Goal: Task Accomplishment & Management: Use online tool/utility

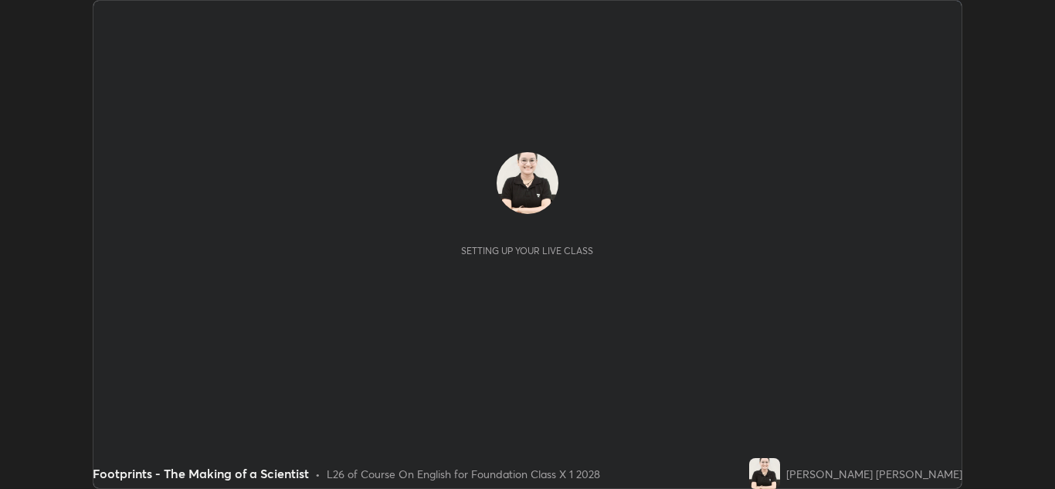
scroll to position [489, 1055]
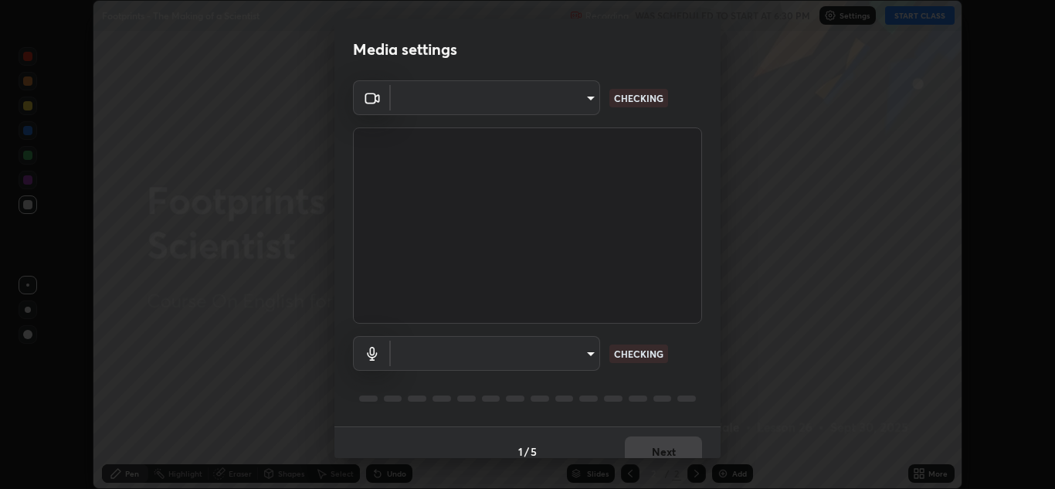
type input "a5fd4db2a2ff04be9e75800ceec395402009cfa99126b0c31c67d7c87717ec82"
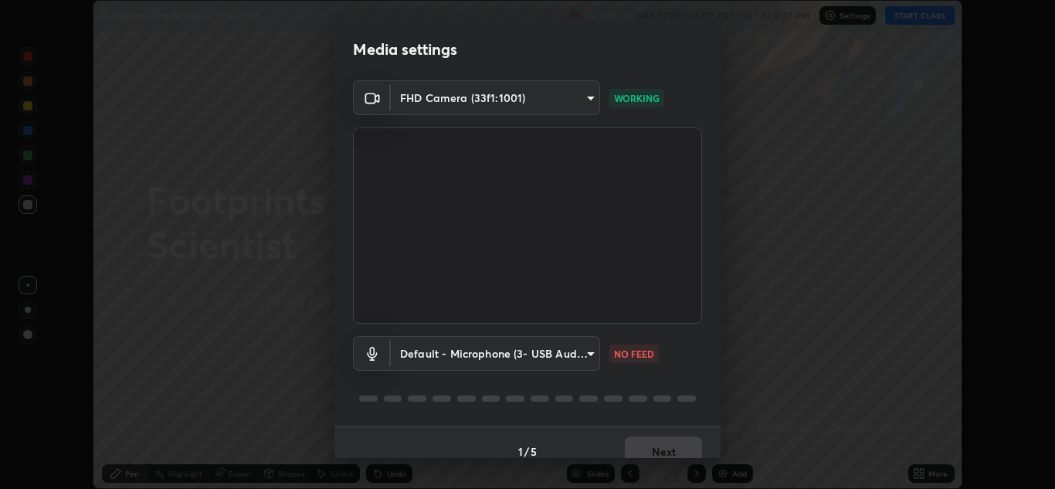
click at [586, 358] on body "Erase all Footprints - The Making of a Scientist Recording WAS SCHEDULED TO STA…" at bounding box center [527, 244] width 1055 height 489
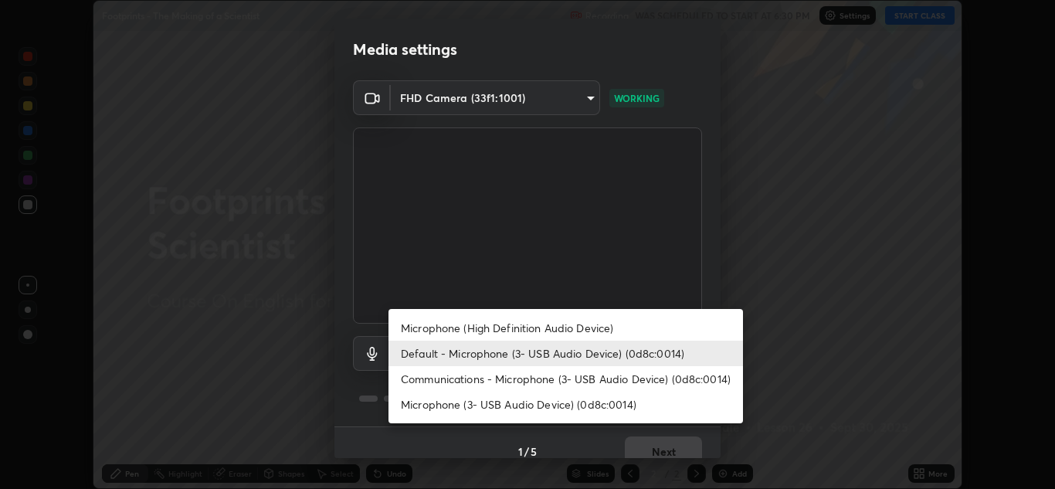
click at [533, 402] on li "Microphone (3- USB Audio Device) (0d8c:0014)" at bounding box center [565, 404] width 354 height 25
type input "010278bcf6f6fe2335e46870fc527c1cf643bdd5c5f90064c40b35460970871c"
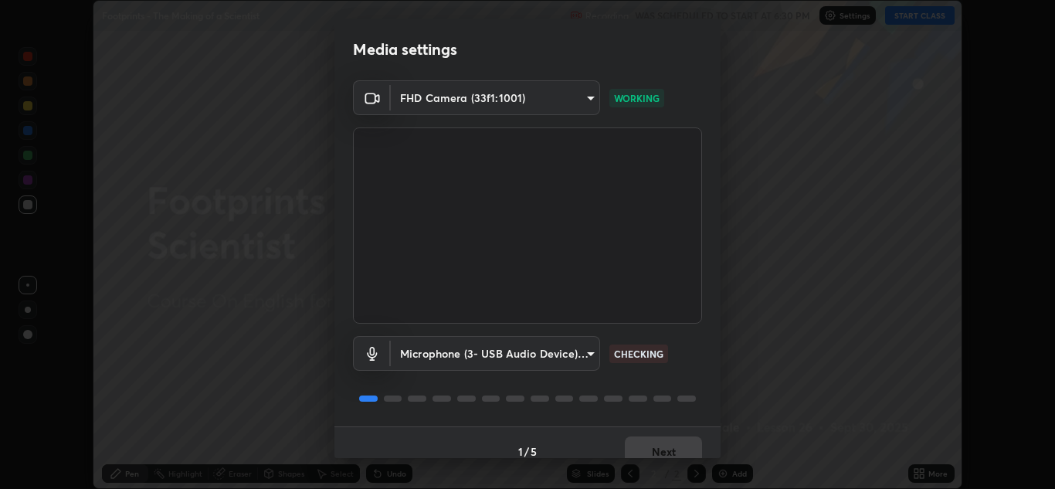
scroll to position [18, 0]
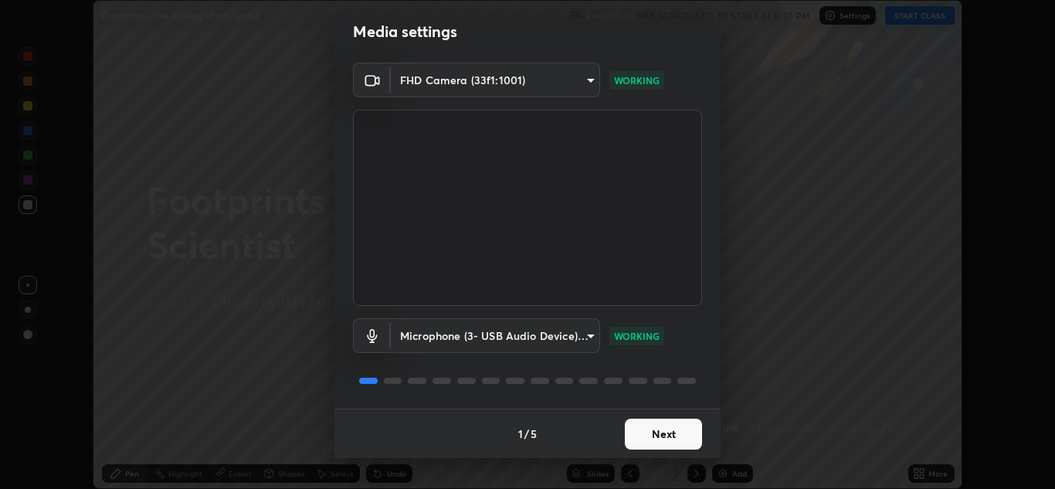
click at [641, 432] on button "Next" at bounding box center [663, 434] width 77 height 31
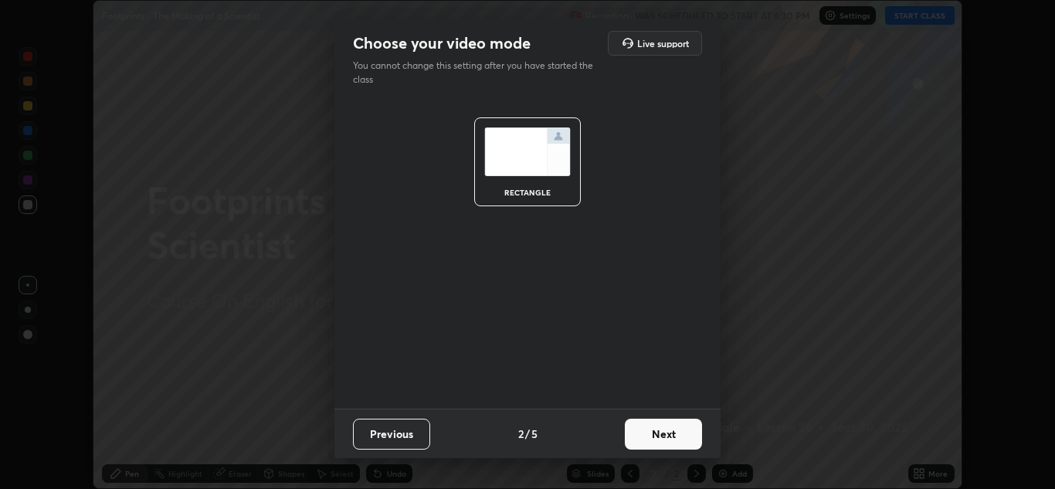
scroll to position [0, 0]
click at [641, 432] on button "Next" at bounding box center [663, 434] width 77 height 31
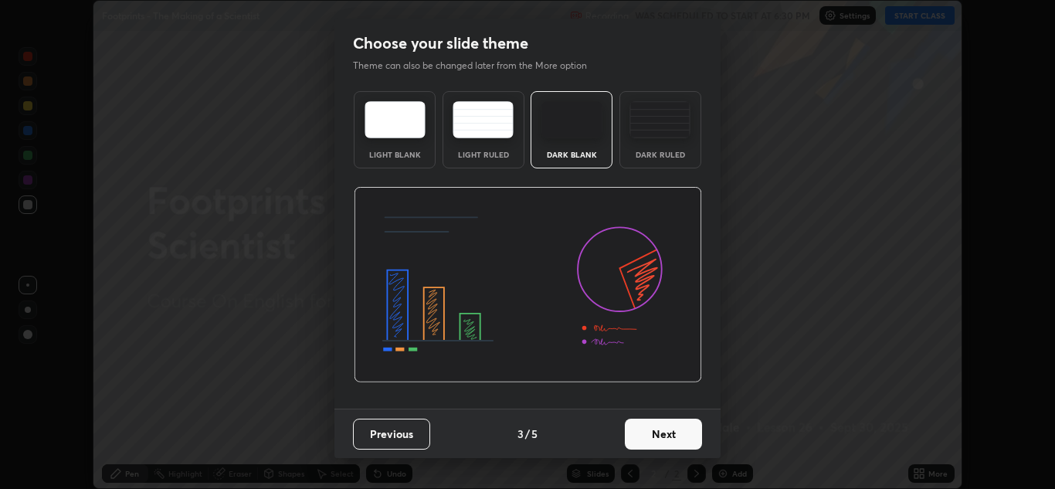
click at [642, 433] on button "Next" at bounding box center [663, 434] width 77 height 31
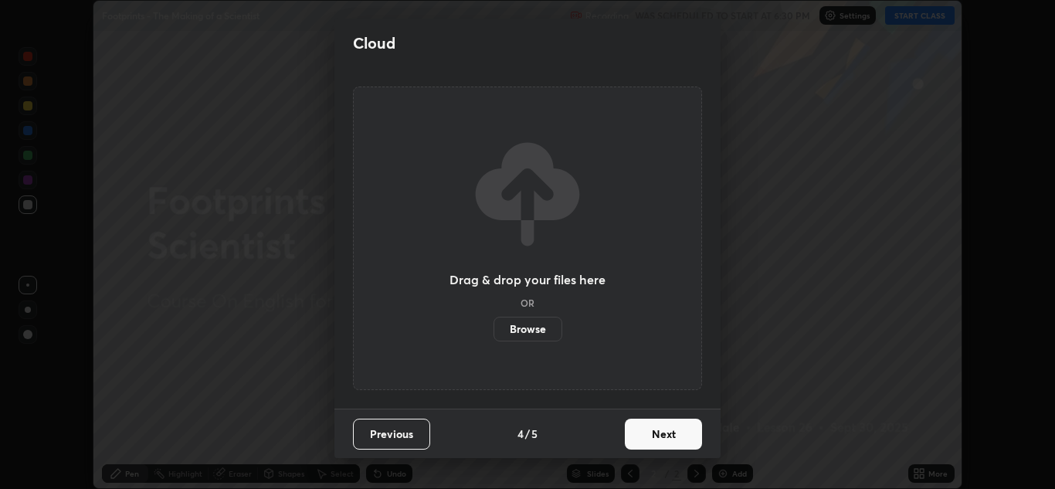
click at [538, 328] on label "Browse" at bounding box center [527, 329] width 69 height 25
click at [493, 328] on input "Browse" at bounding box center [493, 329] width 0 height 25
click at [551, 324] on label "Browse" at bounding box center [527, 329] width 69 height 25
click at [493, 324] on input "Browse" at bounding box center [493, 329] width 0 height 25
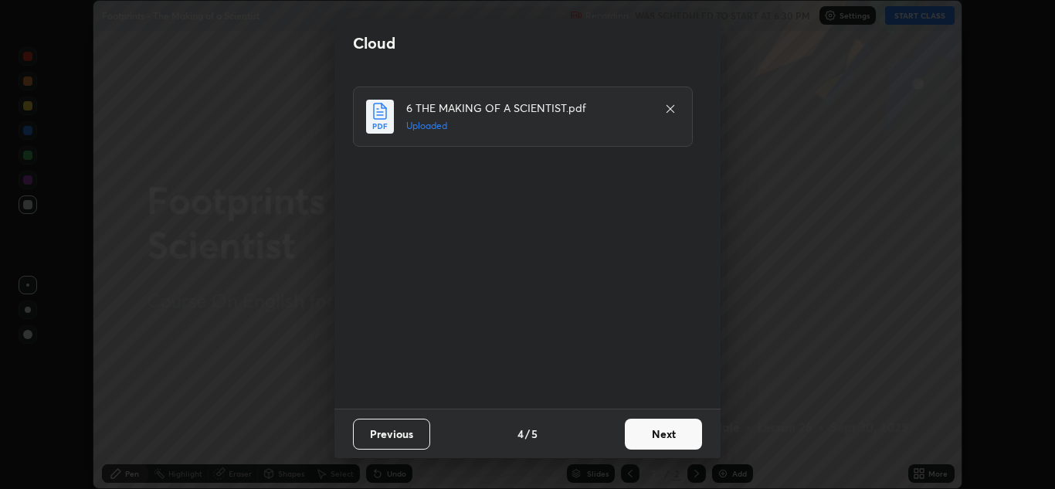
click at [665, 429] on button "Next" at bounding box center [663, 434] width 77 height 31
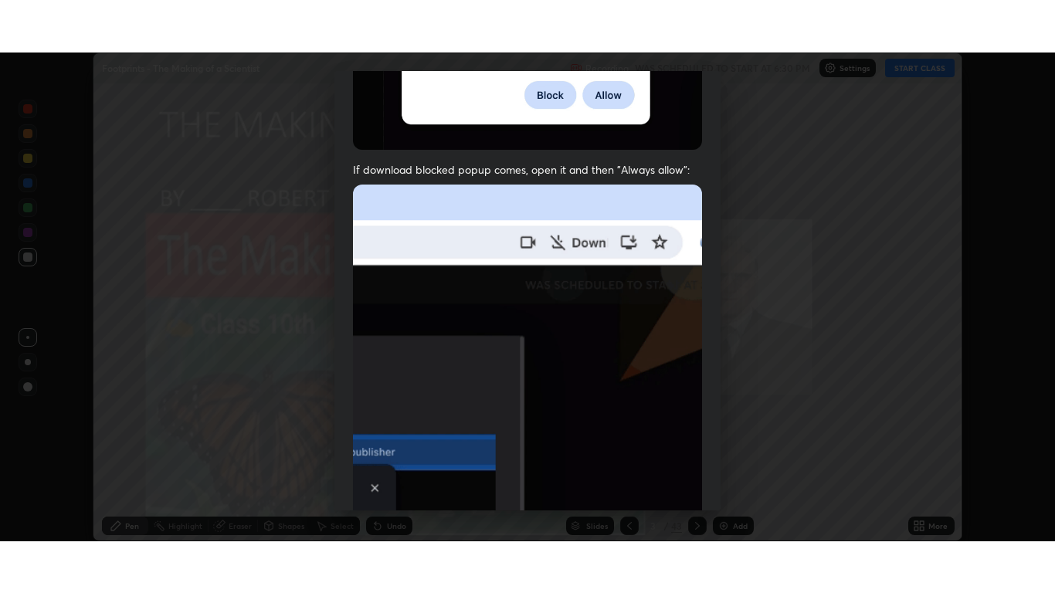
scroll to position [334, 0]
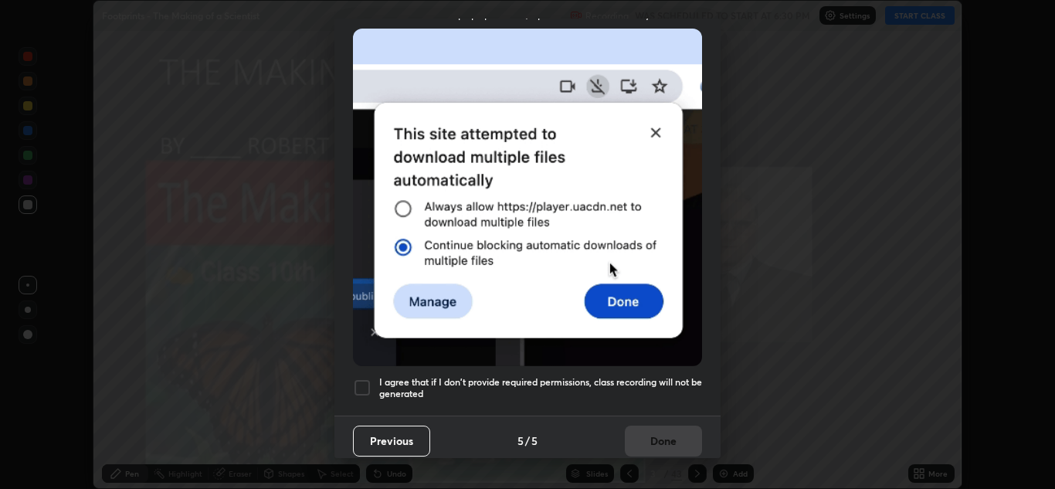
click at [571, 376] on h5 "I agree that if I don't provide required permissions, class recording will not …" at bounding box center [540, 388] width 323 height 24
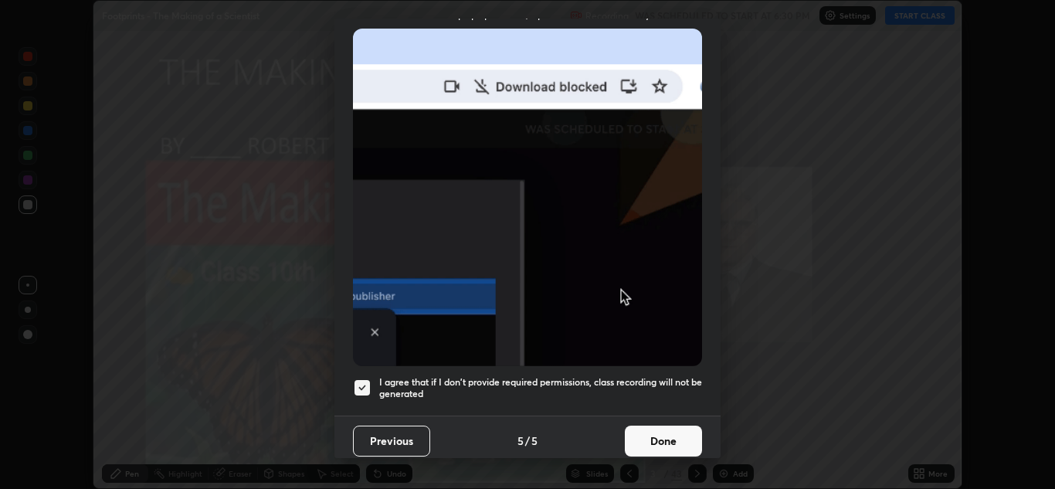
click at [674, 430] on button "Done" at bounding box center [663, 440] width 77 height 31
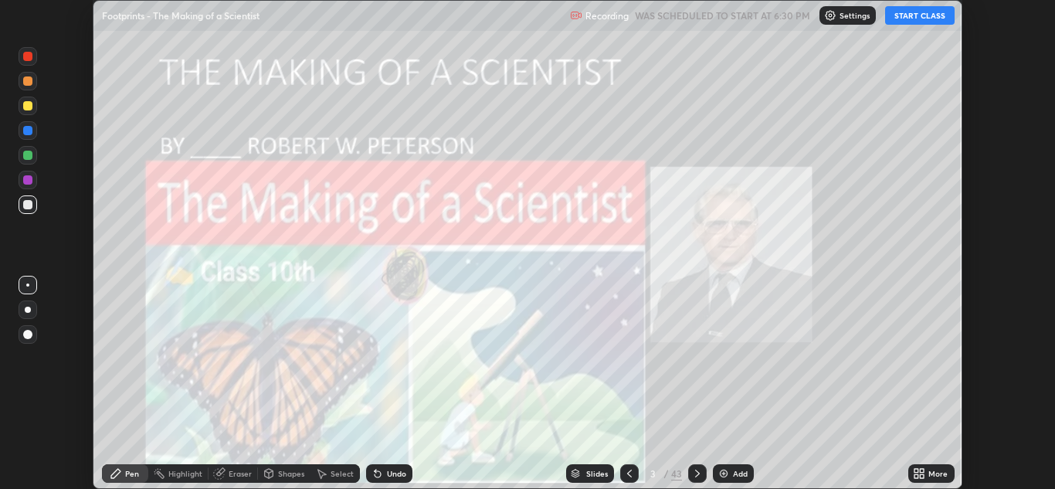
click at [929, 19] on button "START CLASS" at bounding box center [919, 15] width 69 height 19
click at [916, 476] on icon at bounding box center [916, 476] width 4 height 4
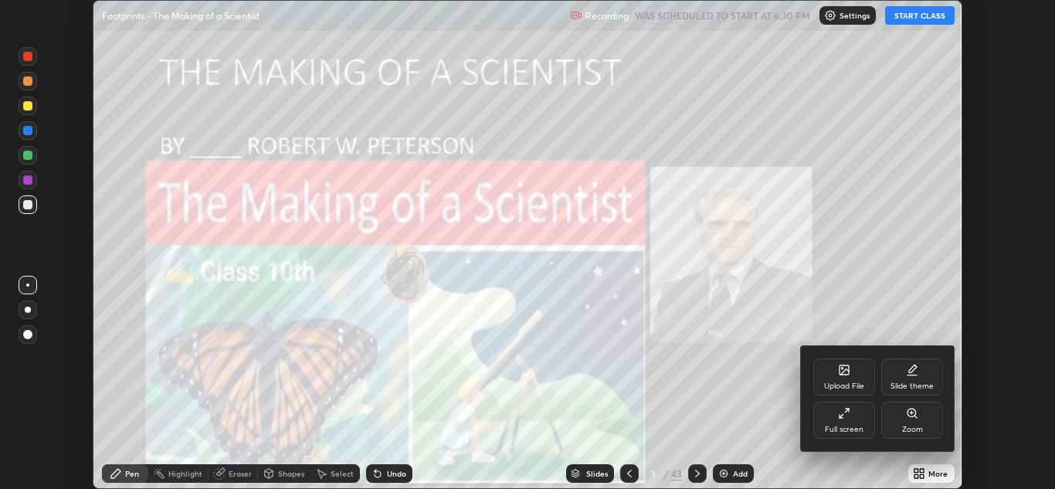
click at [853, 422] on div "Full screen" at bounding box center [844, 420] width 62 height 37
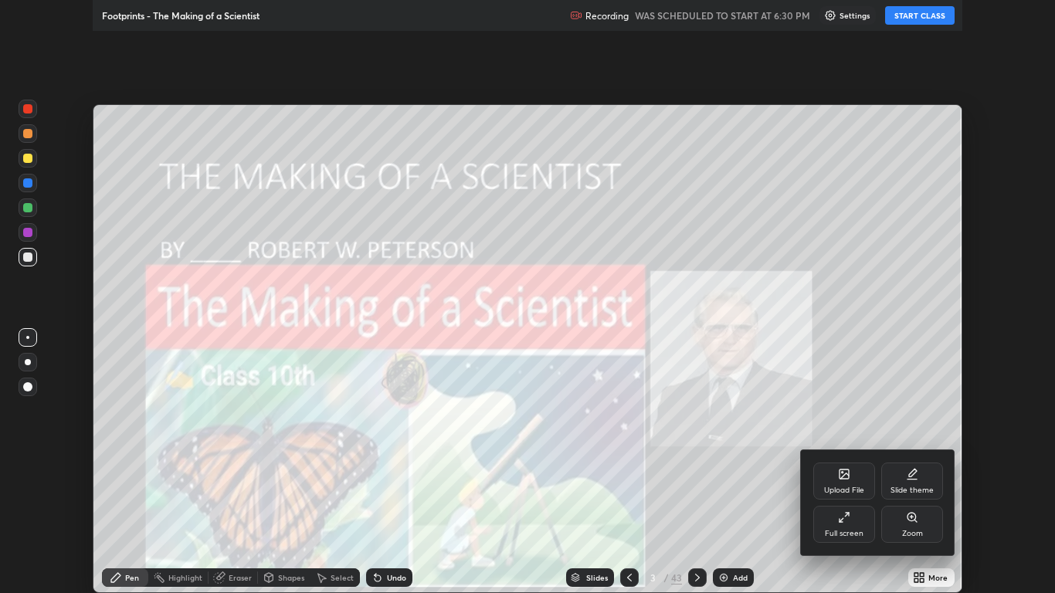
scroll to position [593, 1055]
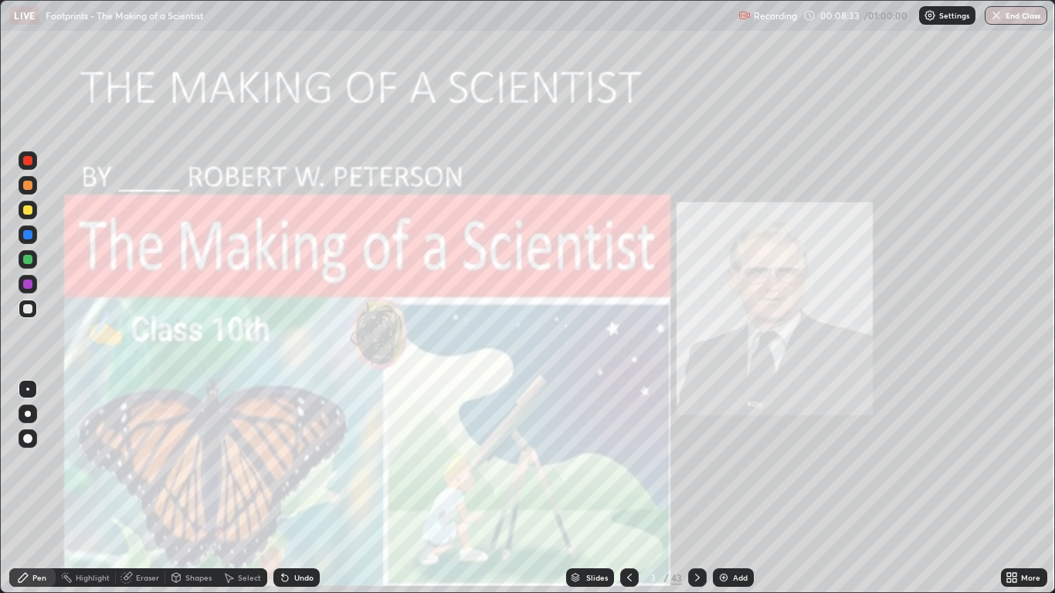
click at [697, 488] on icon at bounding box center [697, 577] width 12 height 12
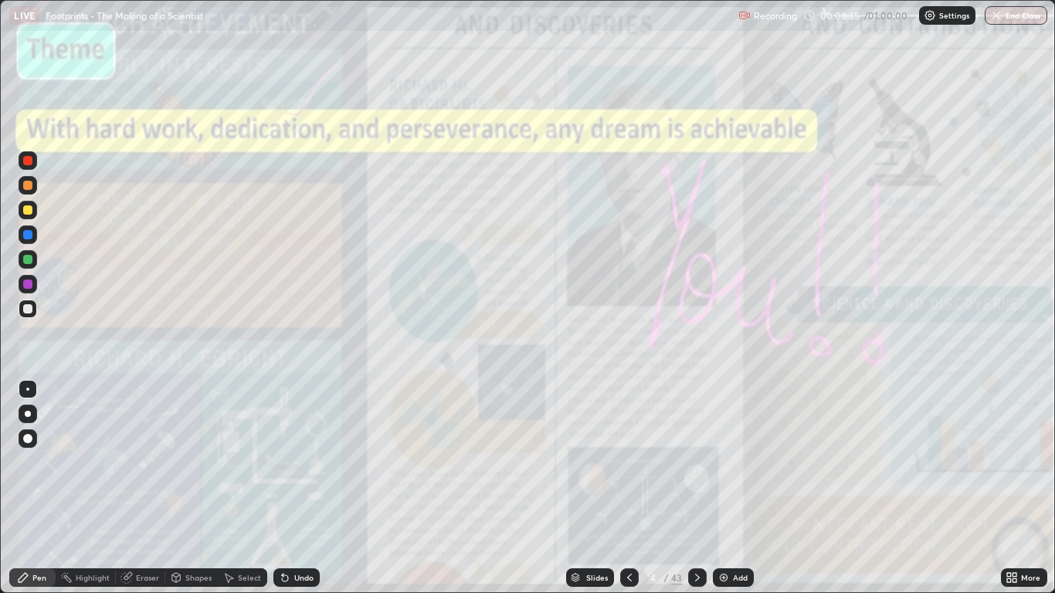
click at [629, 488] on icon at bounding box center [629, 577] width 12 height 12
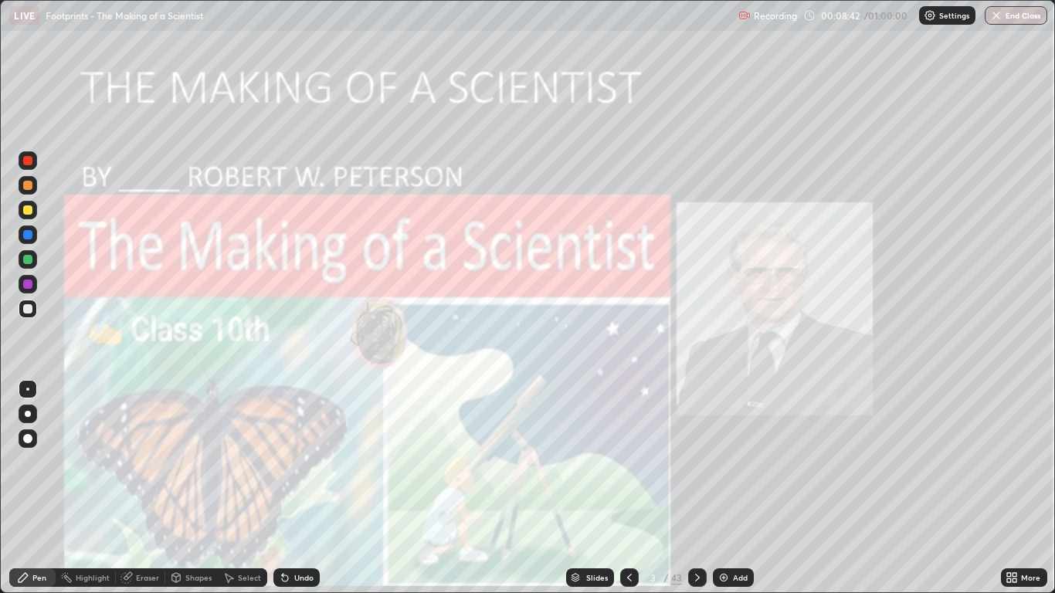
click at [701, 488] on icon at bounding box center [697, 577] width 12 height 12
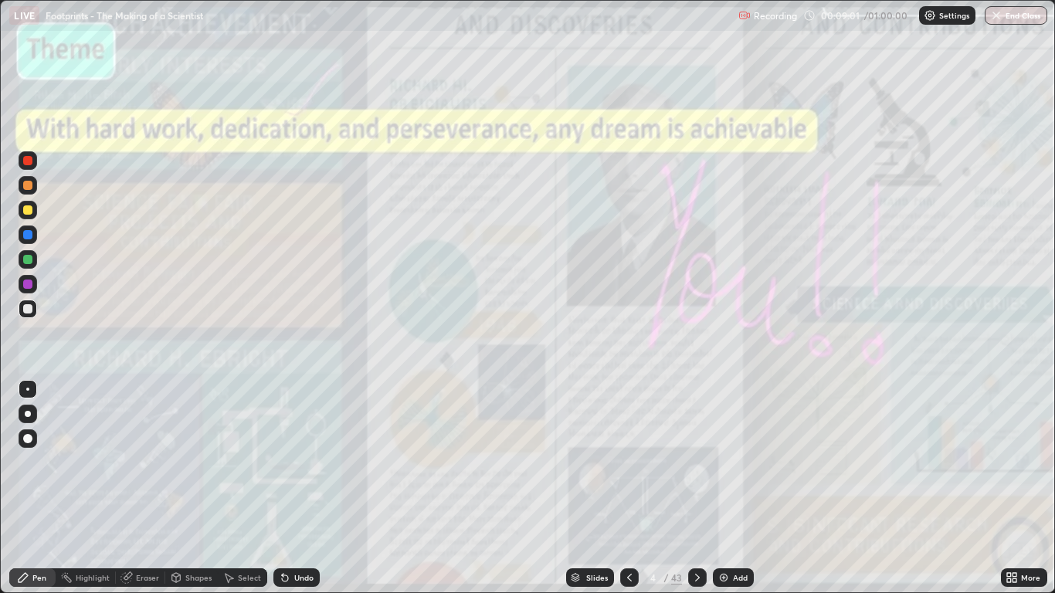
click at [629, 488] on icon at bounding box center [629, 577] width 12 height 12
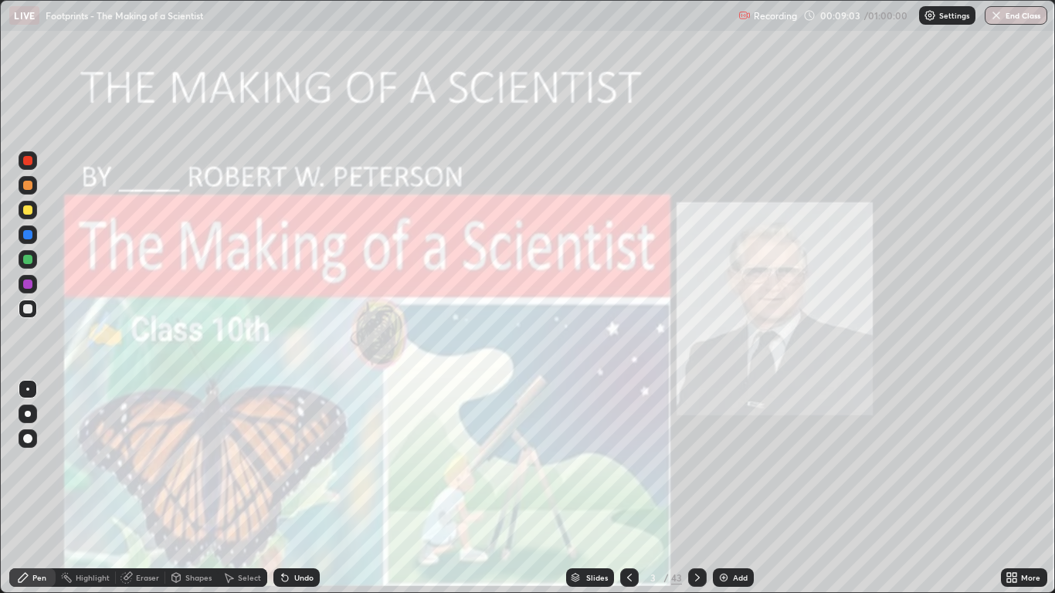
click at [688, 488] on div at bounding box center [697, 577] width 19 height 31
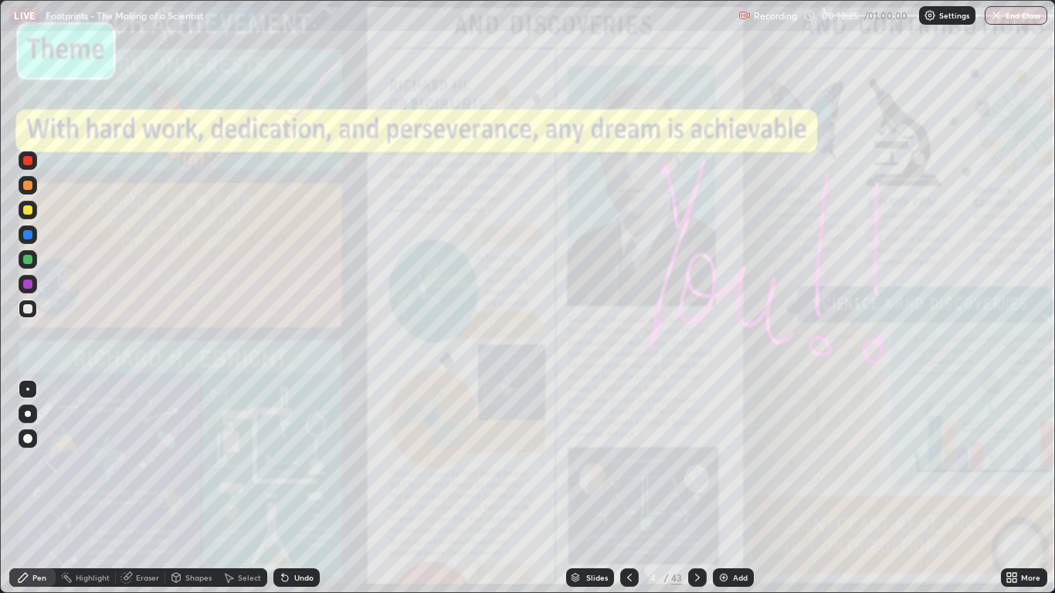
click at [697, 488] on icon at bounding box center [697, 577] width 12 height 12
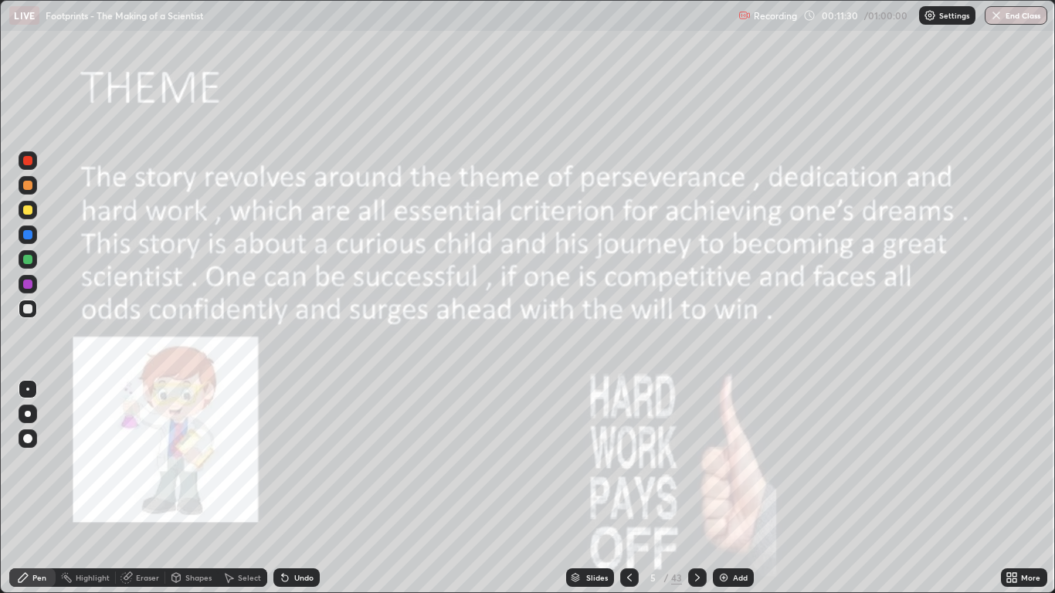
click at [696, 488] on icon at bounding box center [697, 577] width 12 height 12
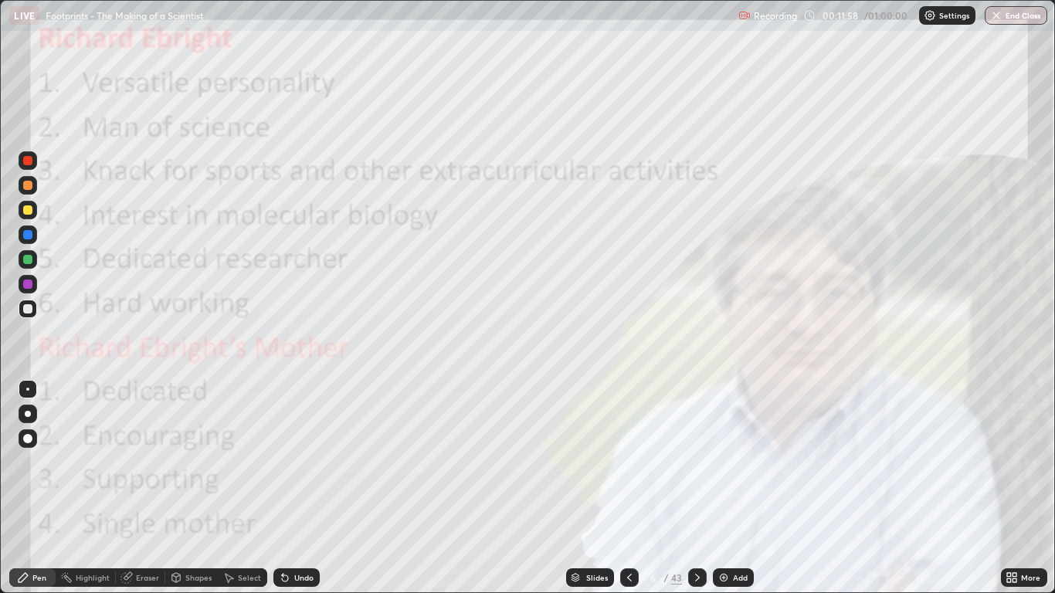
click at [86, 488] on div "Highlight" at bounding box center [93, 578] width 34 height 8
click at [23, 164] on div at bounding box center [27, 160] width 9 height 9
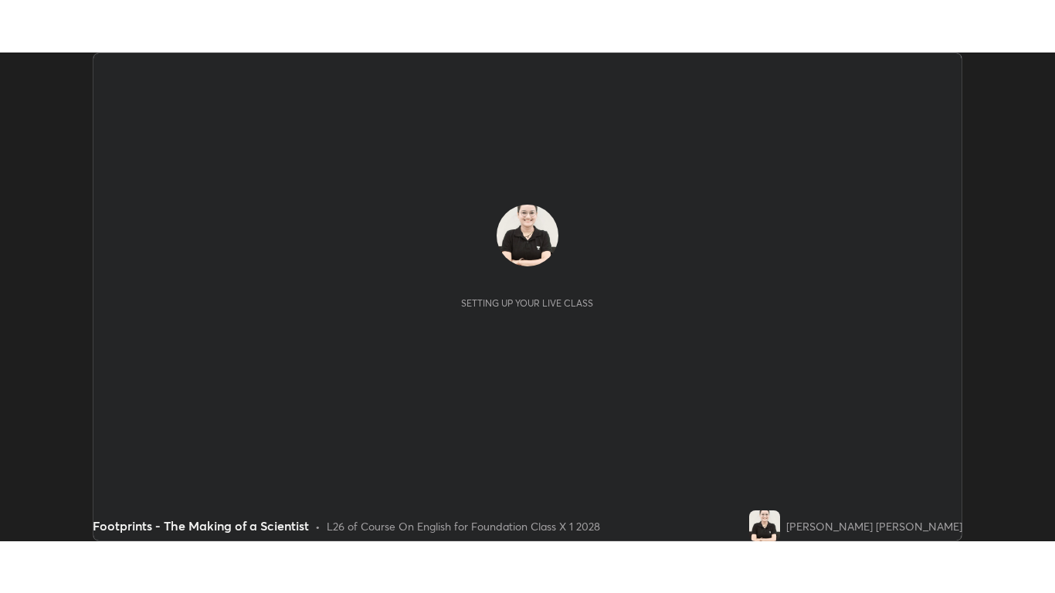
scroll to position [489, 1055]
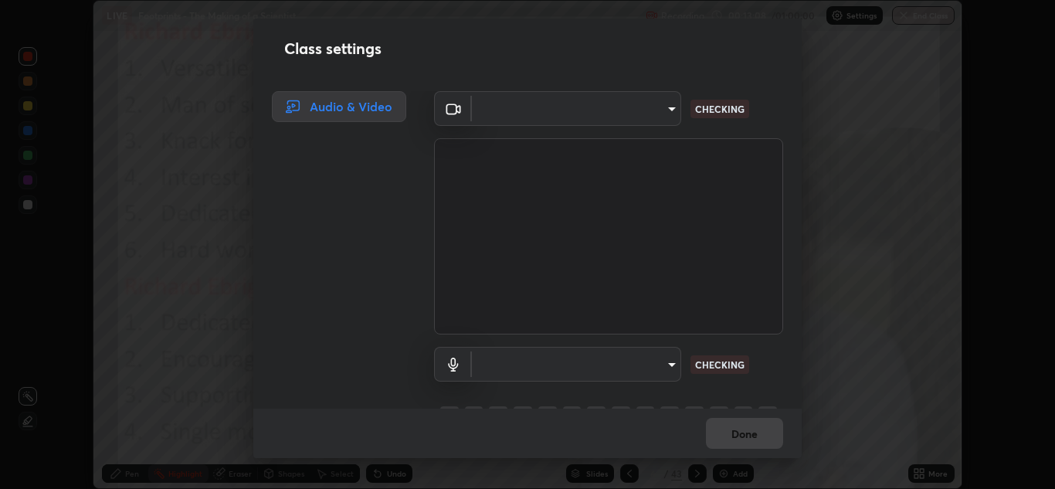
type input "a5fd4db2a2ff04be9e75800ceec395402009cfa99126b0c31c67d7c87717ec82"
click at [924, 470] on div "Class settings Audio & Video ​ a5fd4db2a2ff04be9e75800ceec395402009cfa99126b0c3…" at bounding box center [527, 244] width 1055 height 489
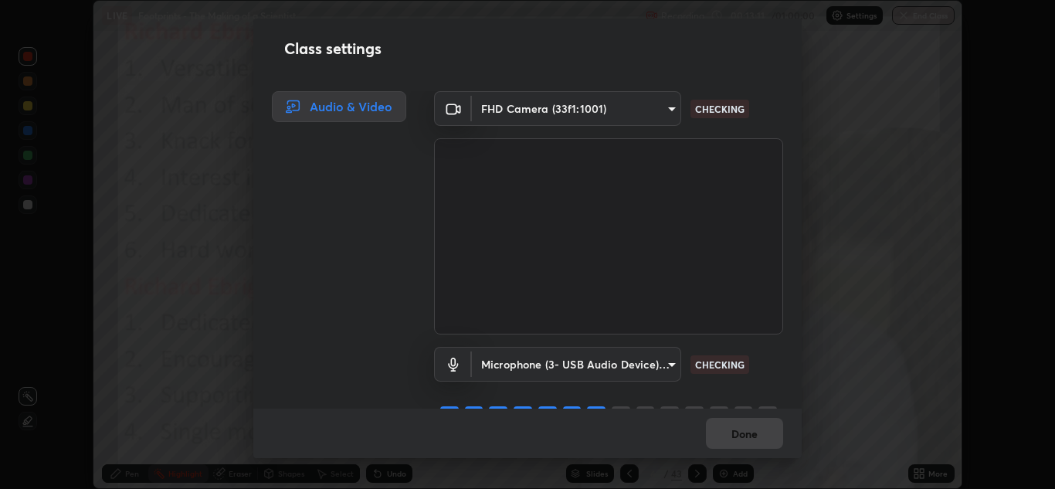
click at [211, 336] on div "Class settings Audio & Video FHD Camera (33f1:1001) a5fd4db2a2ff04be9e75800ceec…" at bounding box center [527, 244] width 1055 height 489
click at [661, 362] on body "Erase all LIVE Footprints - The Making of a Scientist Recording 00:13:19 / 01:0…" at bounding box center [527, 244] width 1055 height 489
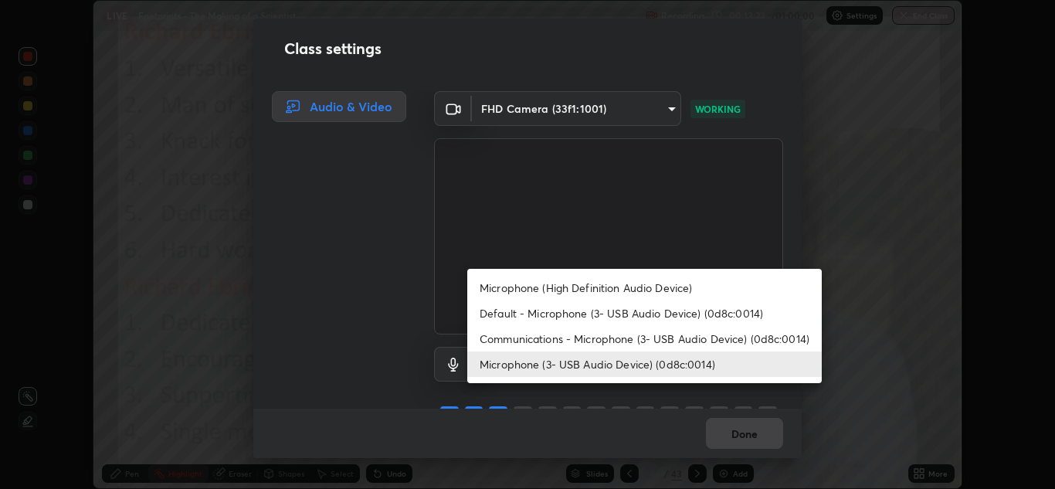
click at [683, 364] on li "Microphone (3- USB Audio Device) (0d8c:0014)" at bounding box center [644, 363] width 354 height 25
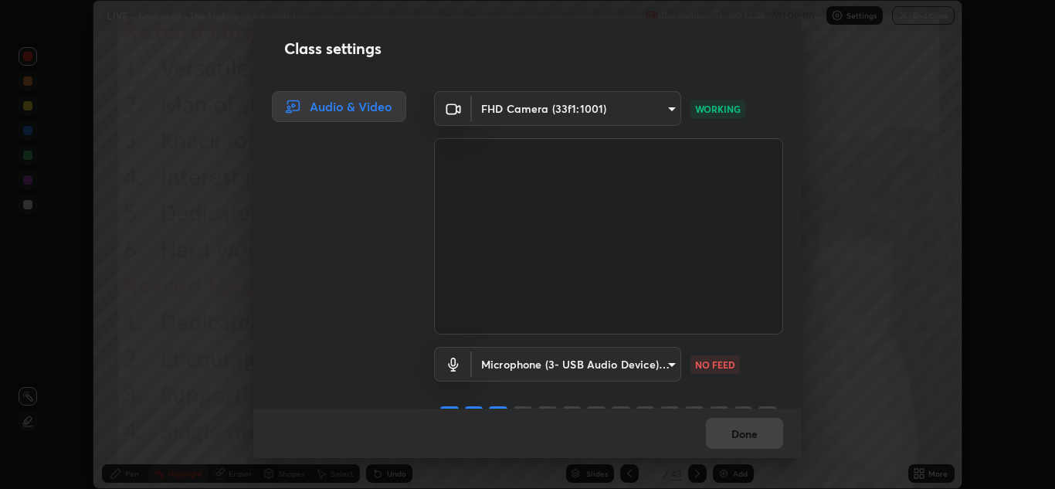
click at [669, 364] on body "Erase all LIVE Footprints - The Making of a Scientist Recording 00:13:26 / 01:0…" at bounding box center [527, 244] width 1055 height 489
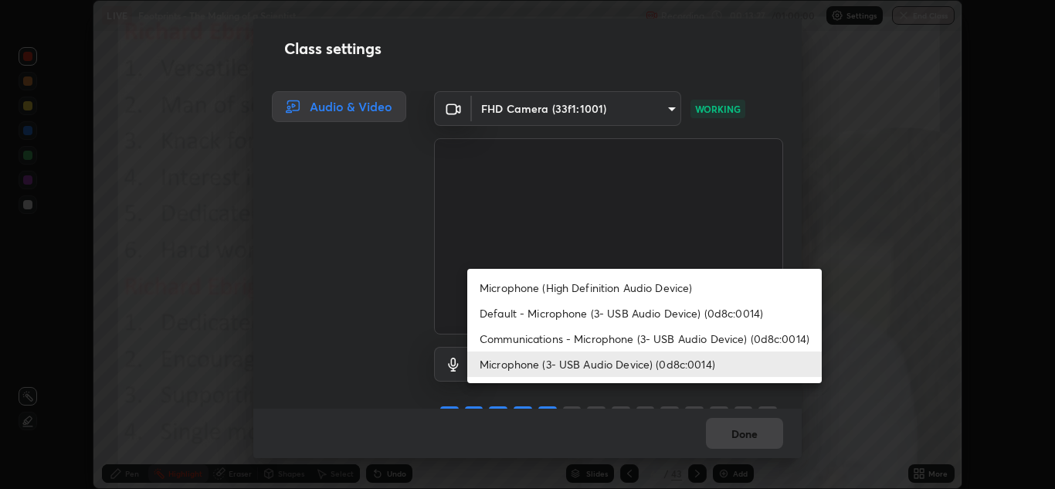
click at [652, 364] on li "Microphone (3- USB Audio Device) (0d8c:0014)" at bounding box center [644, 363] width 354 height 25
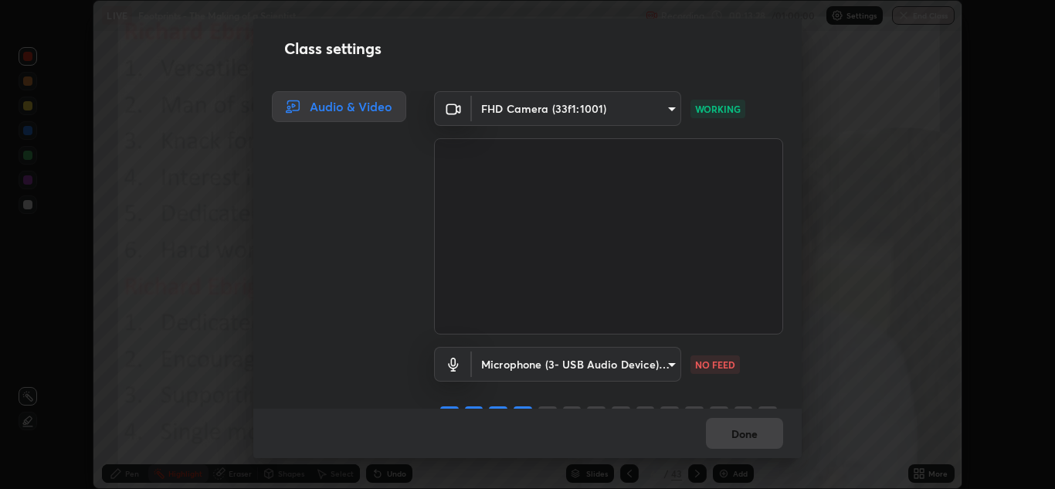
click at [665, 368] on body "Erase all LIVE Footprints - The Making of a Scientist Recording 00:13:28 / 01:0…" at bounding box center [527, 244] width 1055 height 489
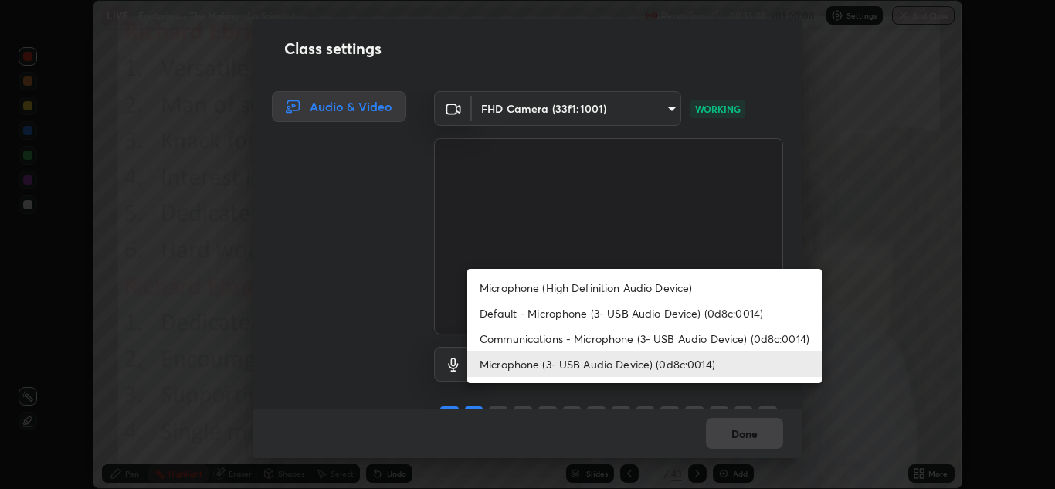
click at [660, 338] on li "Communications - Microphone (3- USB Audio Device) (0d8c:0014)" at bounding box center [644, 338] width 354 height 25
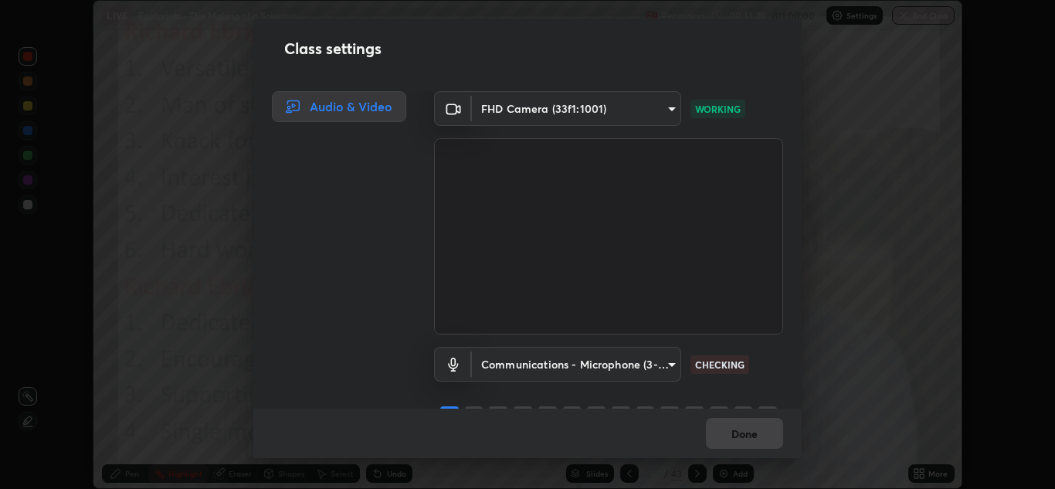
click at [659, 368] on body "Erase all LIVE Footprints - The Making of a Scientist Recording 00:13:29 / 01:0…" at bounding box center [527, 244] width 1055 height 489
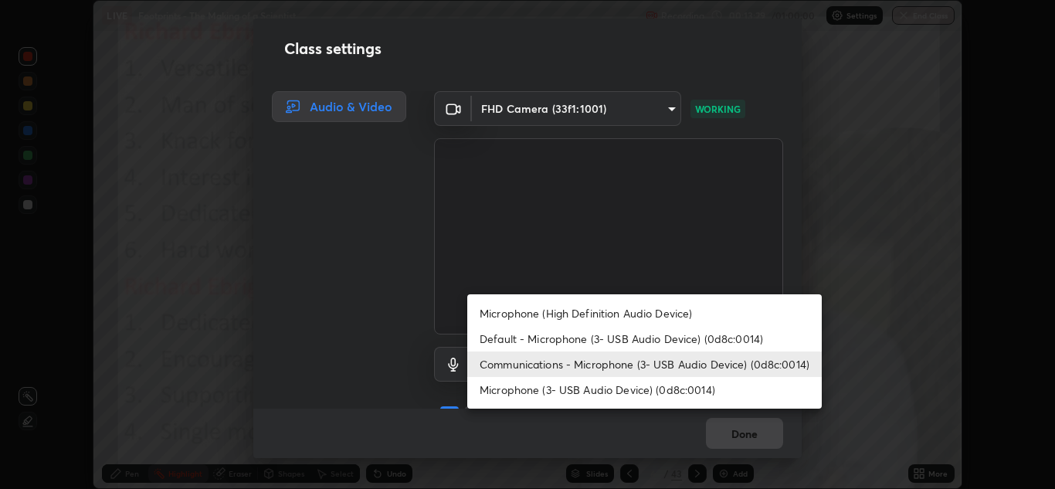
click at [636, 392] on li "Microphone (3- USB Audio Device) (0d8c:0014)" at bounding box center [644, 389] width 354 height 25
type input "010278bcf6f6fe2335e46870fc527c1cf643bdd5c5f90064c40b35460970871c"
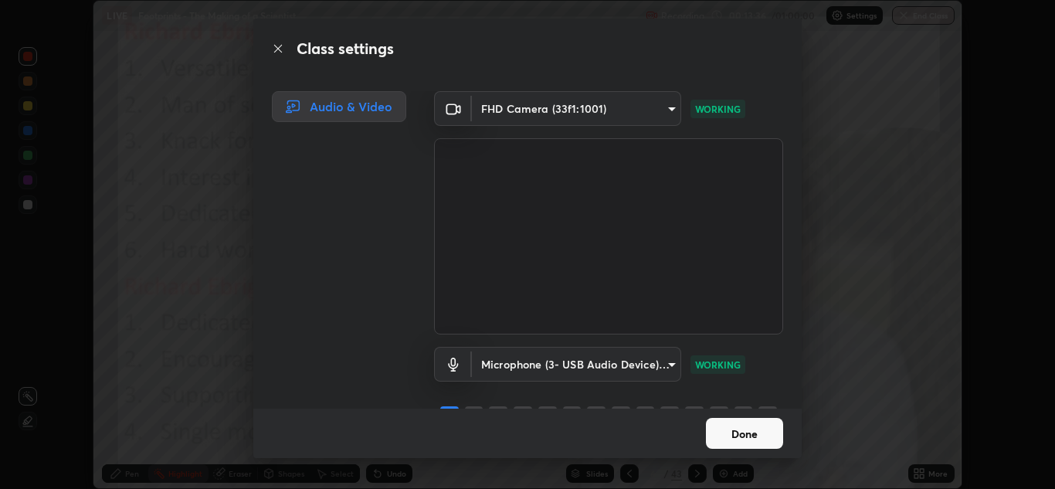
click at [767, 434] on button "Done" at bounding box center [744, 433] width 77 height 31
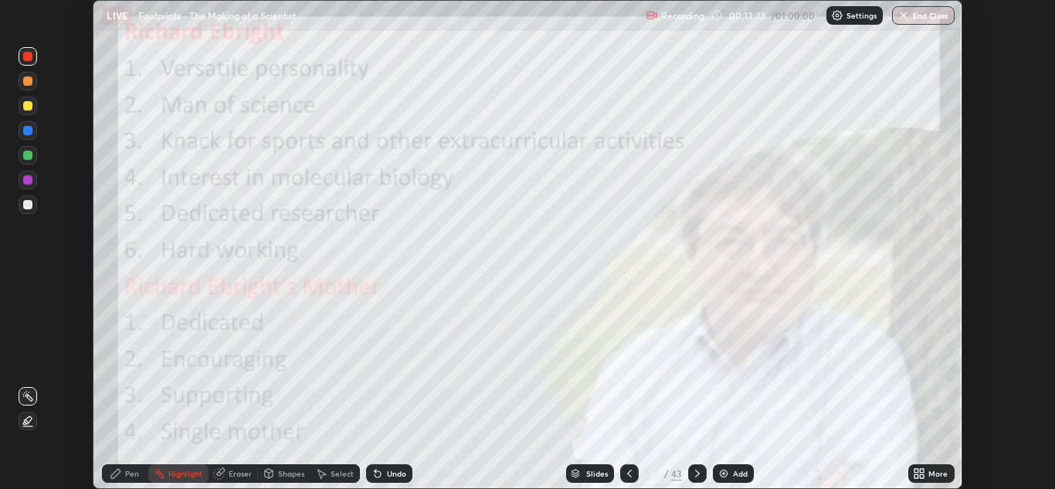
click at [923, 468] on icon at bounding box center [919, 473] width 12 height 12
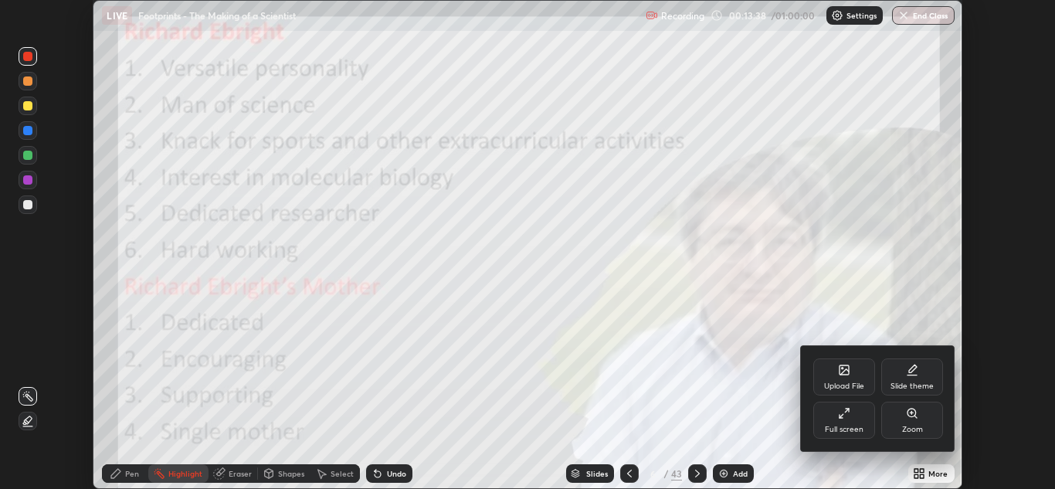
click at [844, 419] on div "Full screen" at bounding box center [844, 420] width 62 height 37
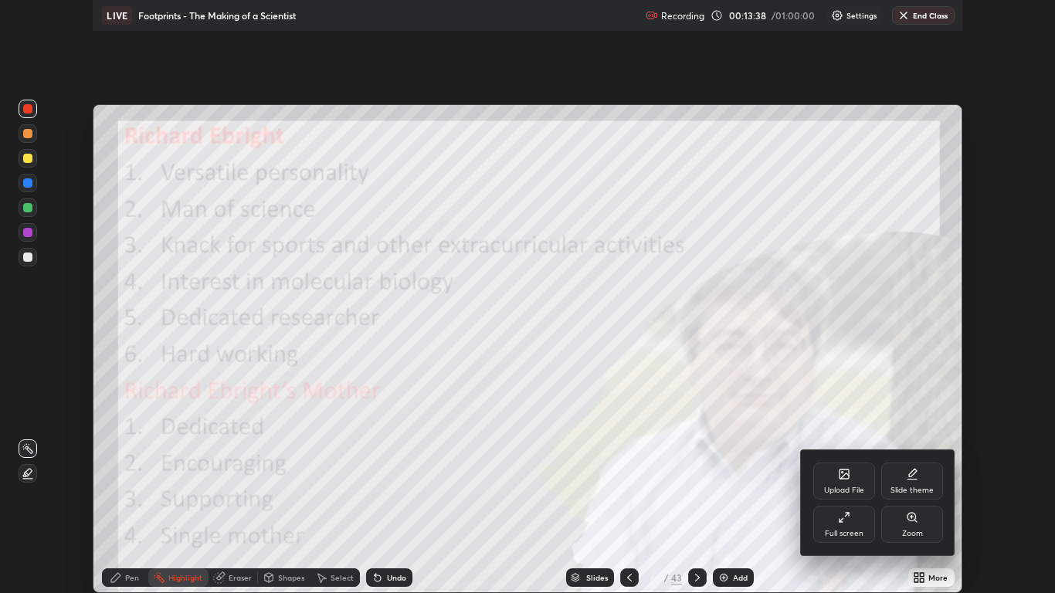
scroll to position [593, 1055]
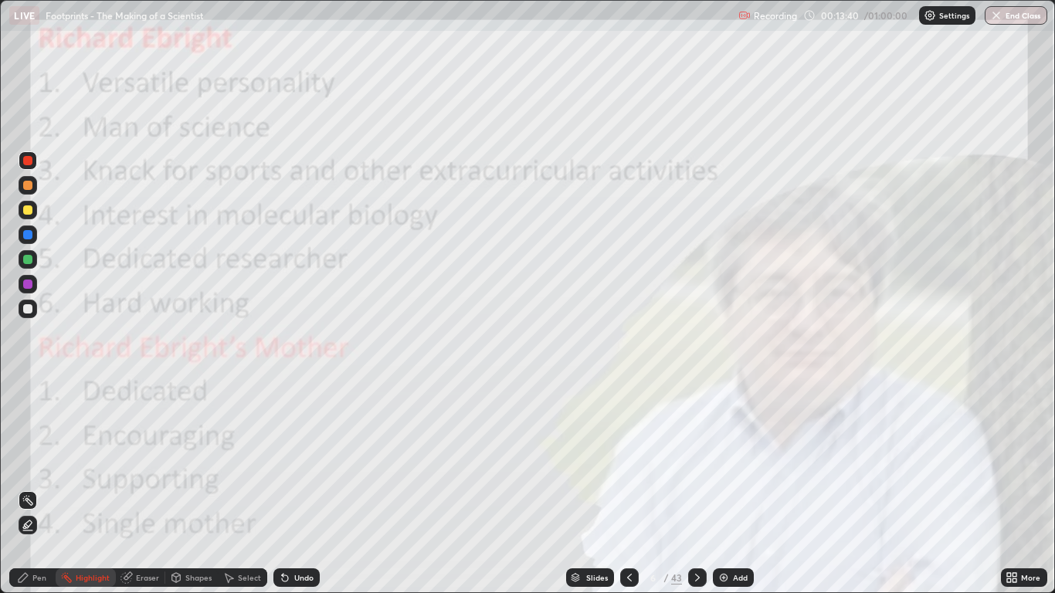
click at [704, 488] on div at bounding box center [697, 577] width 19 height 19
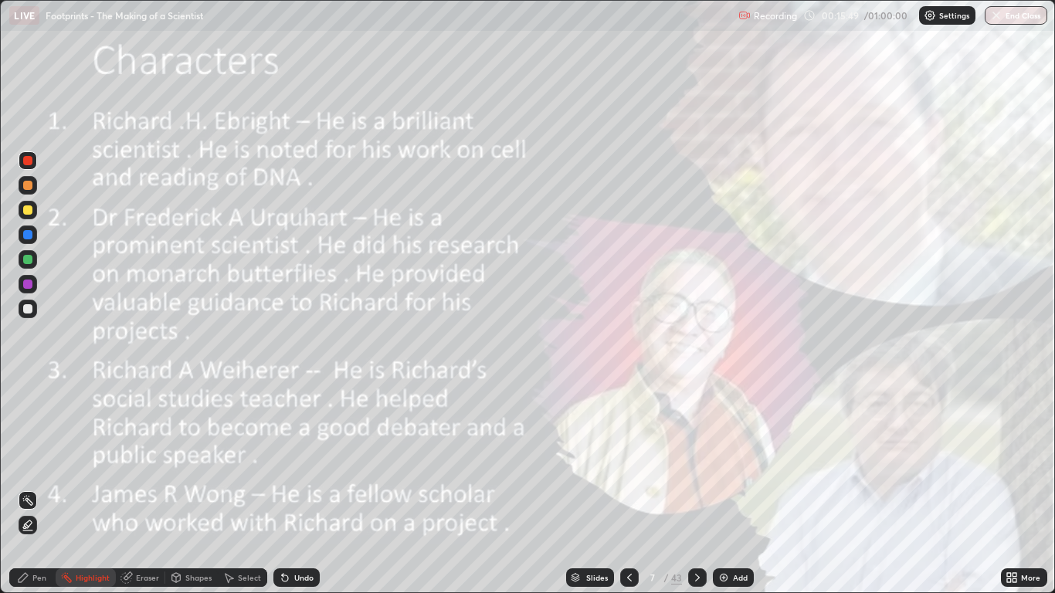
click at [704, 488] on div at bounding box center [697, 577] width 19 height 19
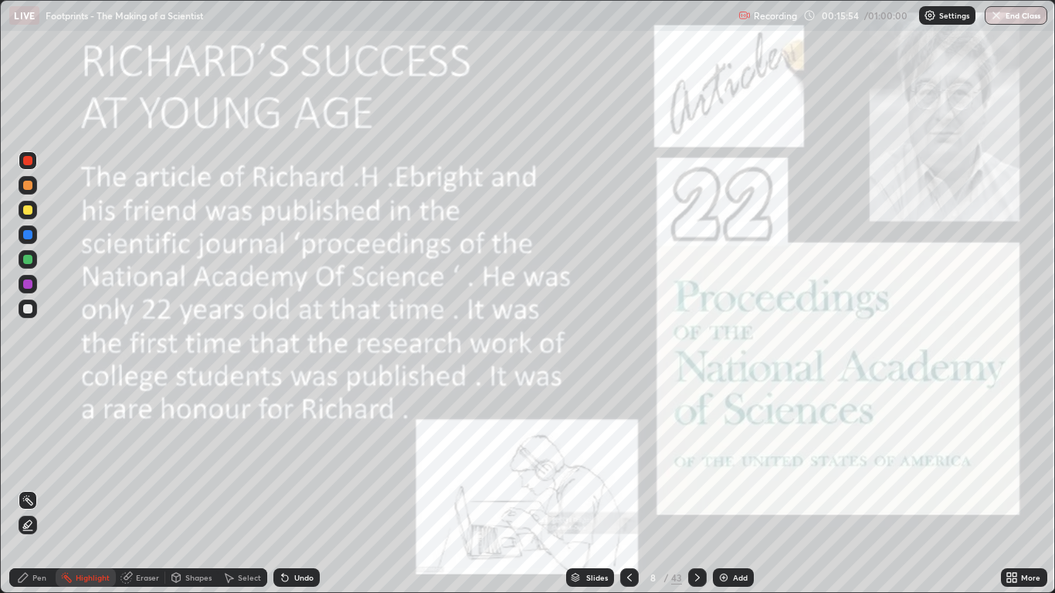
click at [630, 488] on div at bounding box center [629, 577] width 19 height 19
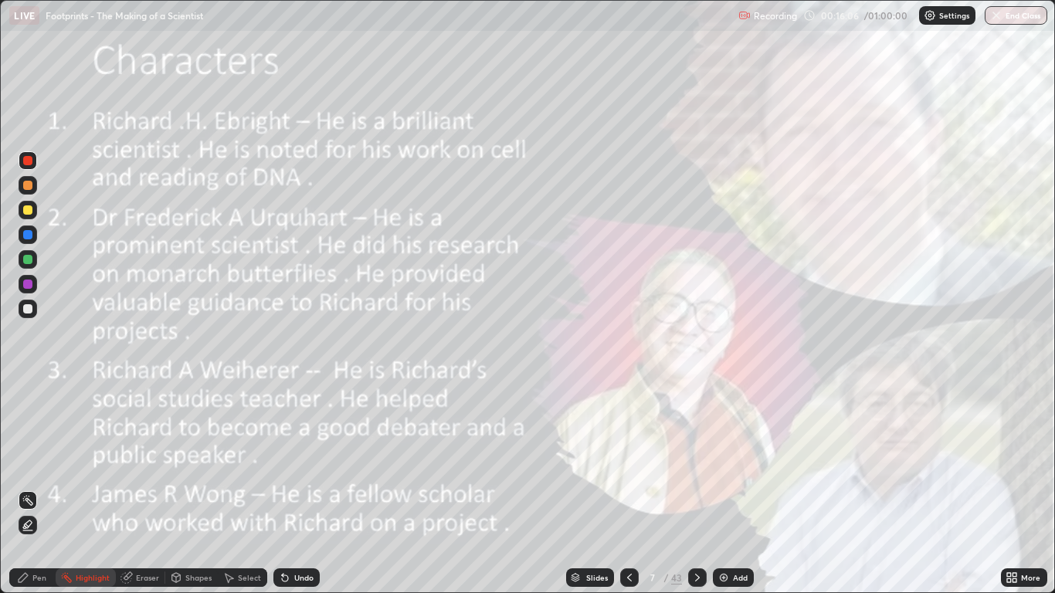
click at [696, 488] on icon at bounding box center [697, 577] width 12 height 12
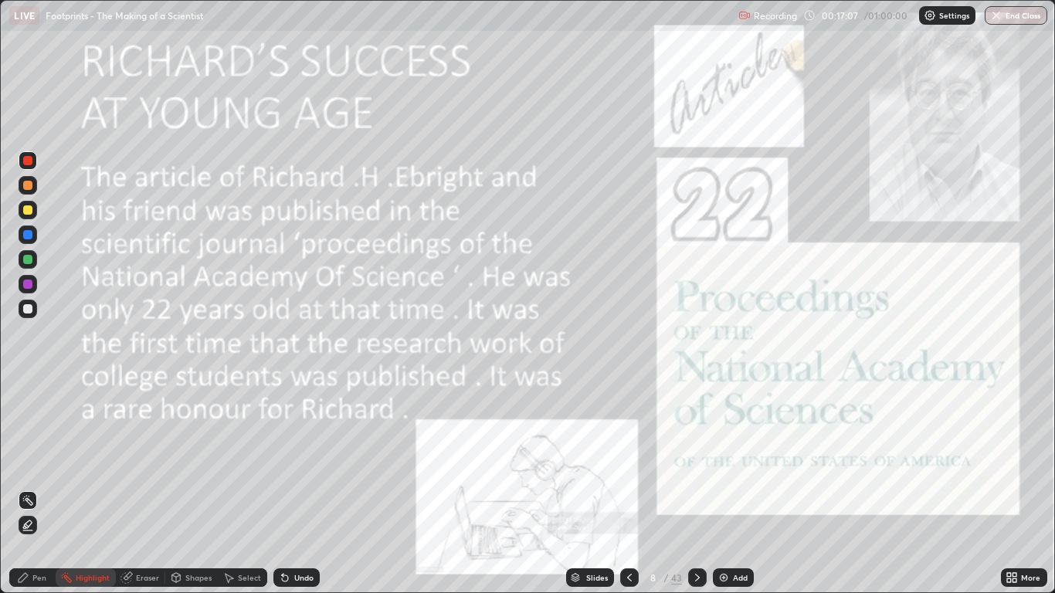
click at [696, 488] on icon at bounding box center [697, 577] width 12 height 12
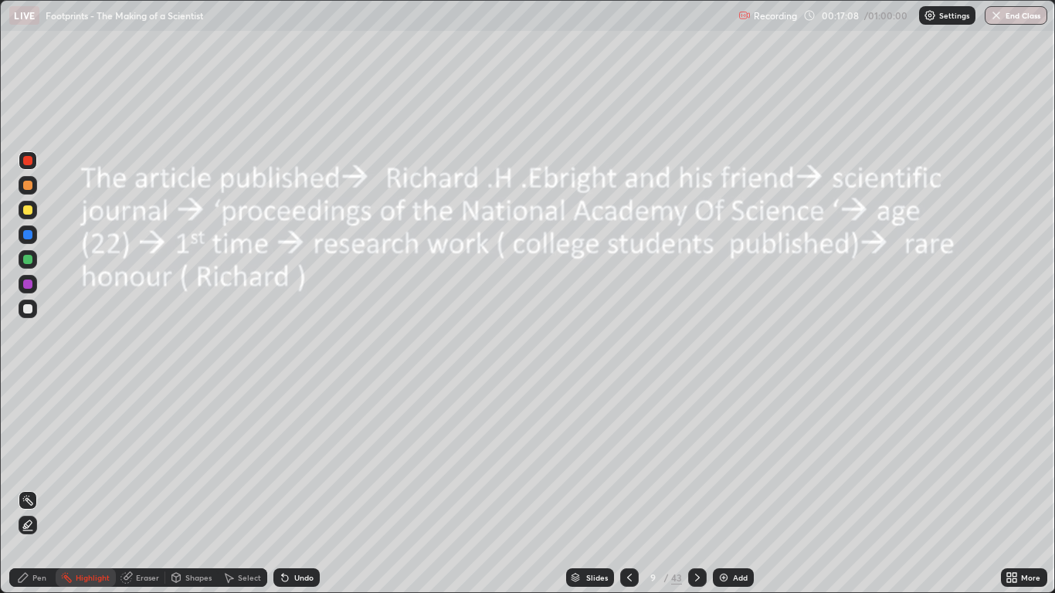
click at [696, 488] on icon at bounding box center [697, 577] width 12 height 12
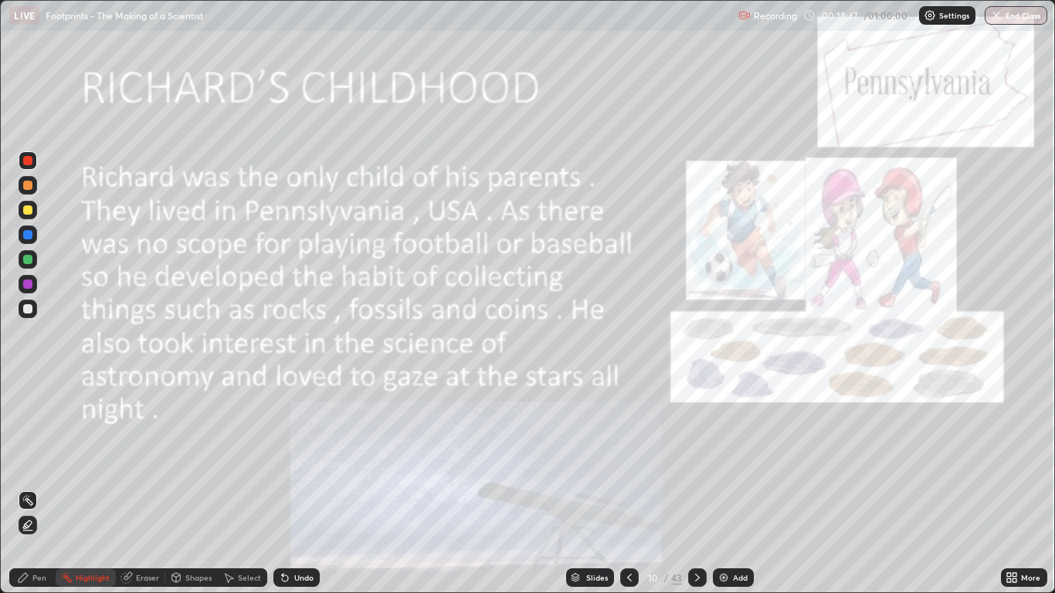
click at [697, 488] on icon at bounding box center [697, 577] width 12 height 12
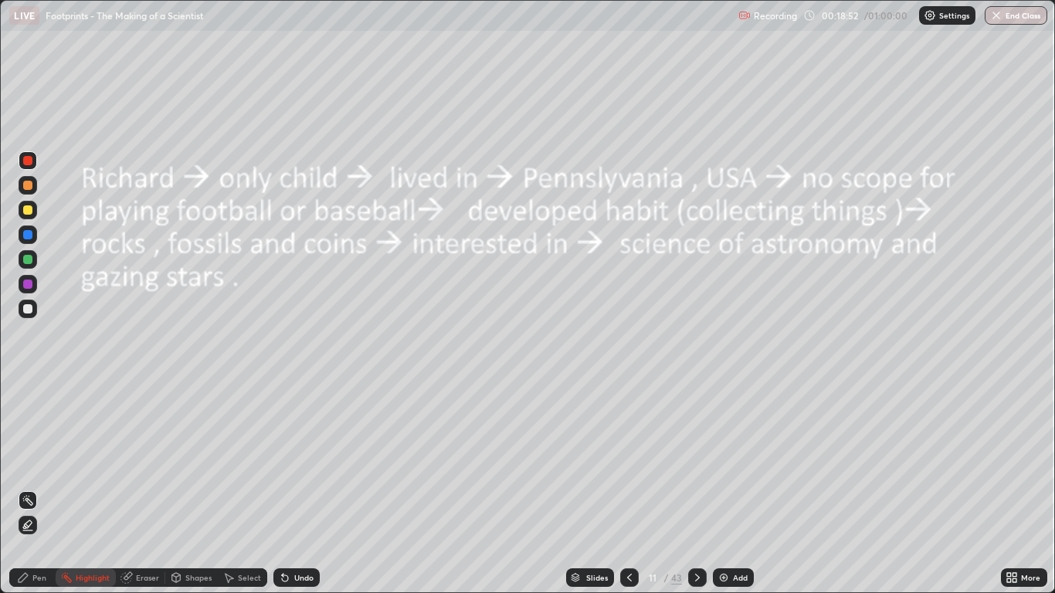
click at [696, 488] on icon at bounding box center [697, 577] width 12 height 12
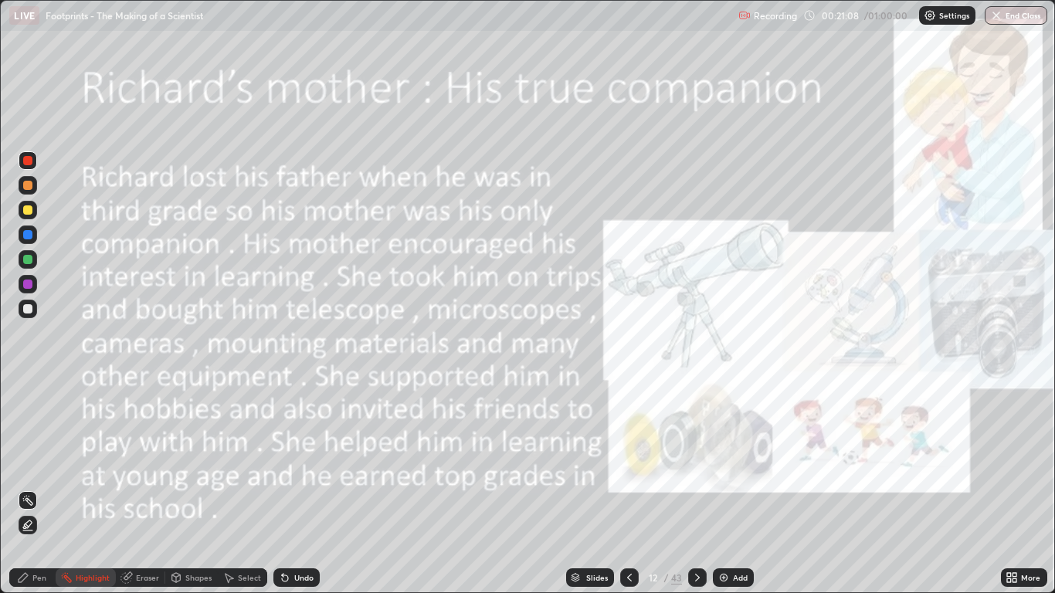
click at [696, 488] on icon at bounding box center [697, 577] width 12 height 12
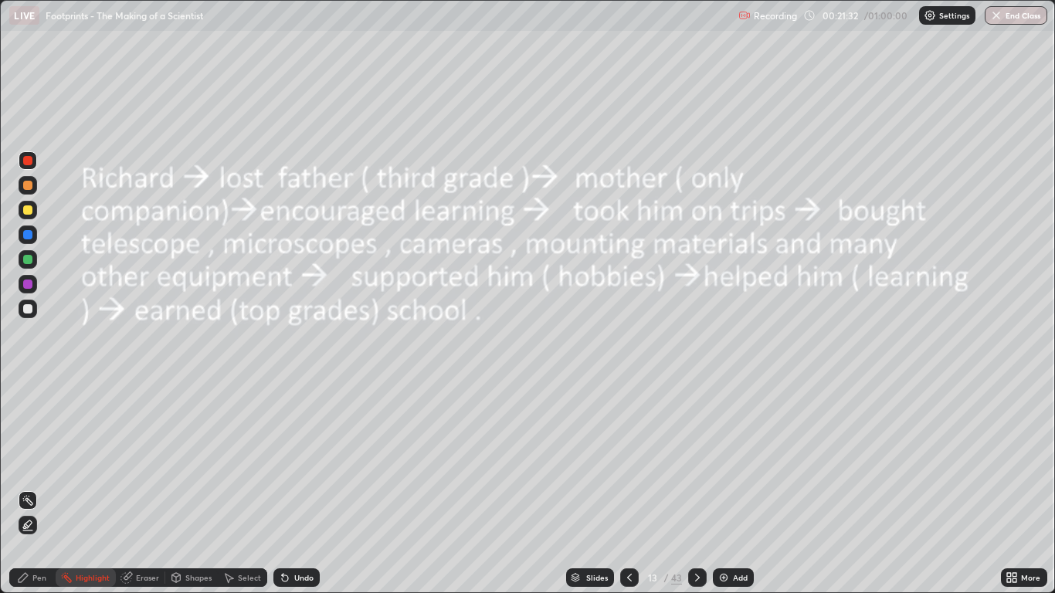
click at [696, 488] on icon at bounding box center [697, 577] width 12 height 12
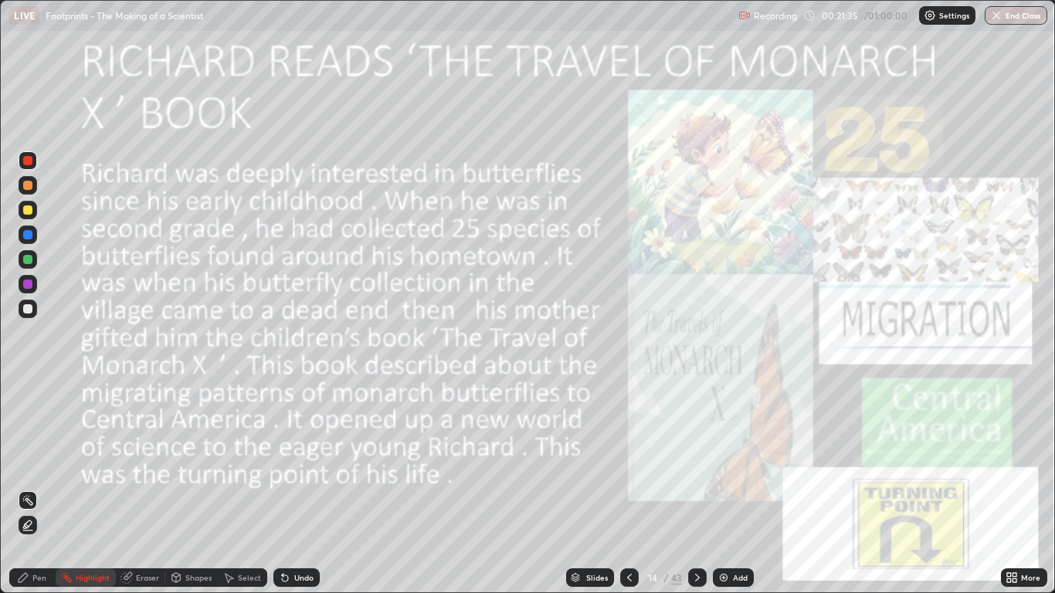
click at [629, 488] on icon at bounding box center [629, 577] width 12 height 12
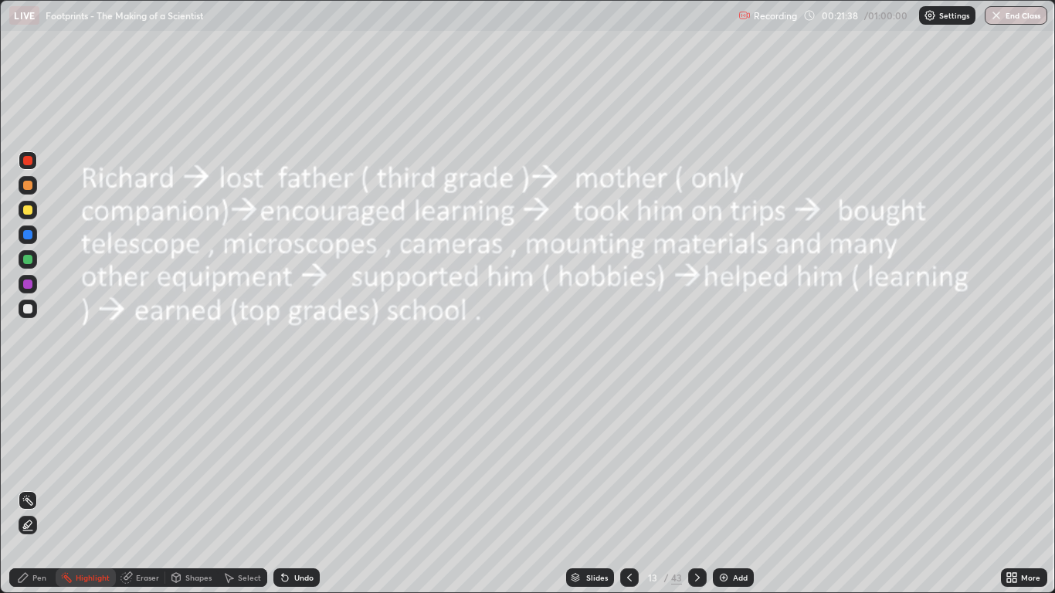
click at [704, 488] on div at bounding box center [697, 577] width 19 height 19
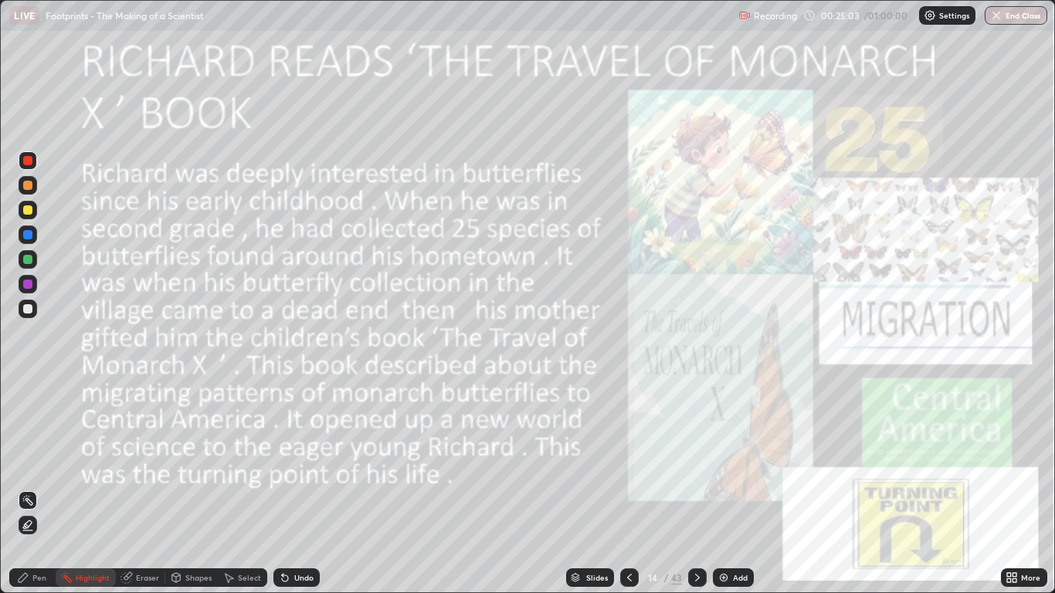
click at [697, 488] on icon at bounding box center [697, 577] width 12 height 12
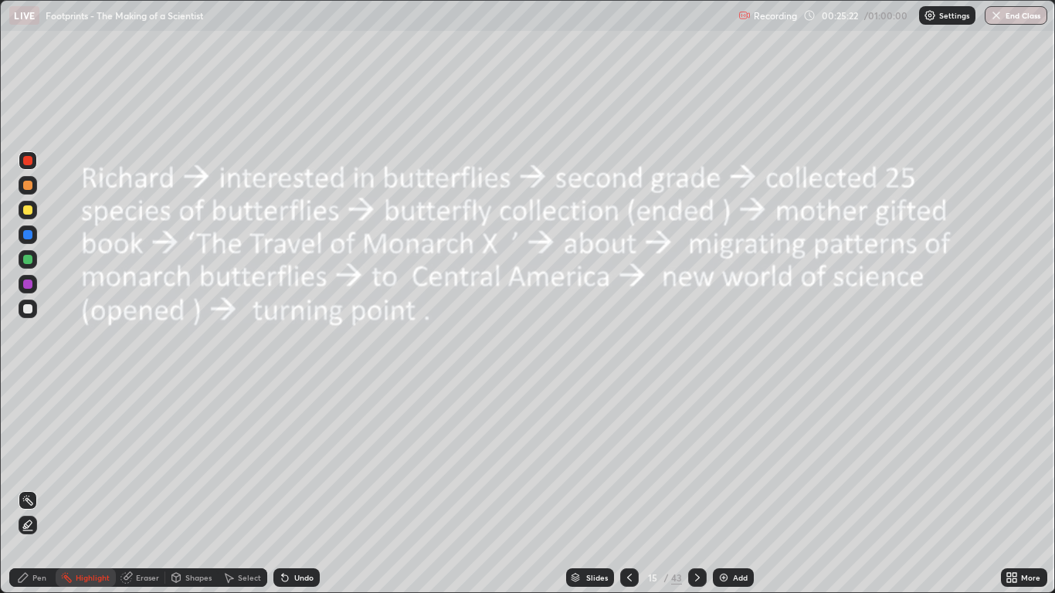
click at [629, 488] on icon at bounding box center [629, 577] width 12 height 12
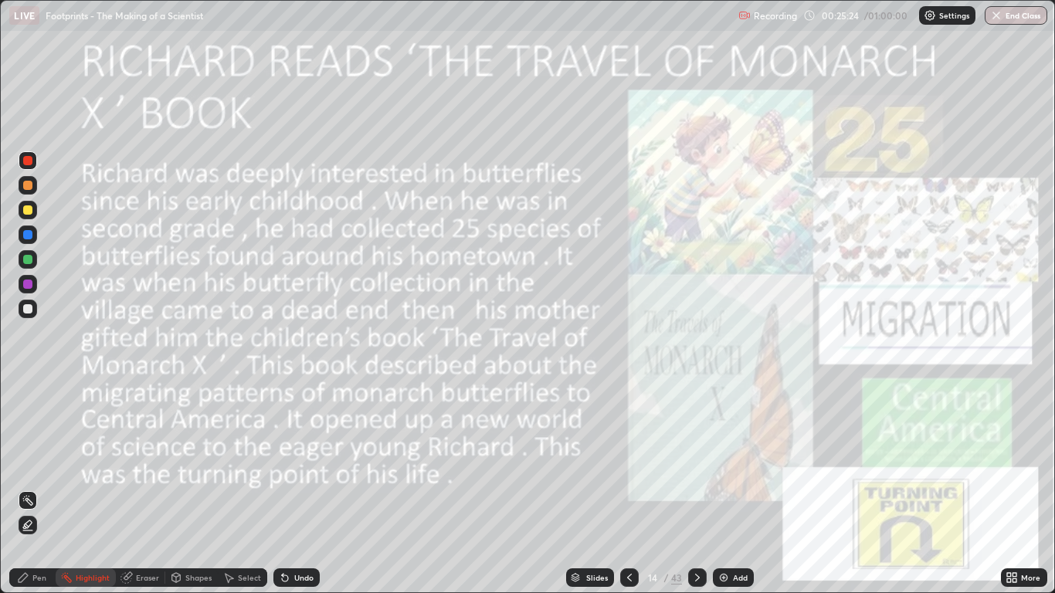
click at [696, 488] on icon at bounding box center [697, 577] width 12 height 12
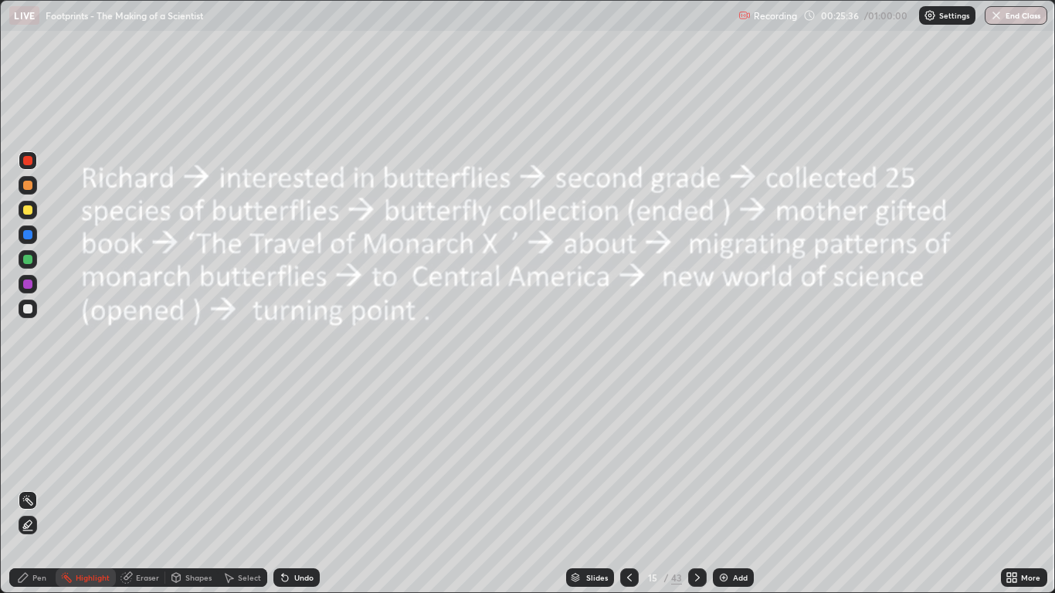
click at [629, 488] on icon at bounding box center [629, 577] width 12 height 12
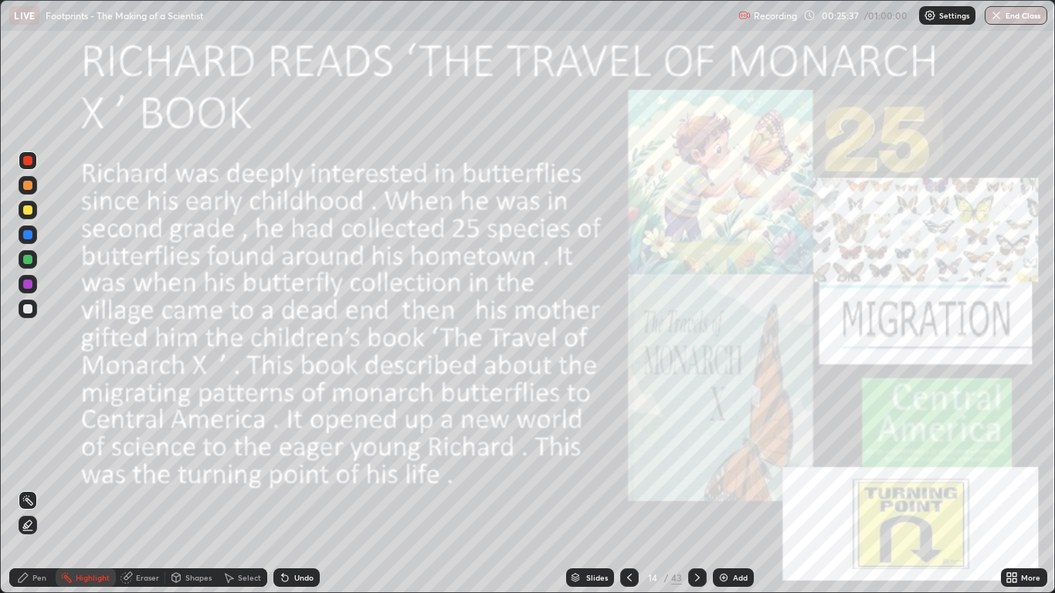
click at [695, 488] on icon at bounding box center [697, 577] width 12 height 12
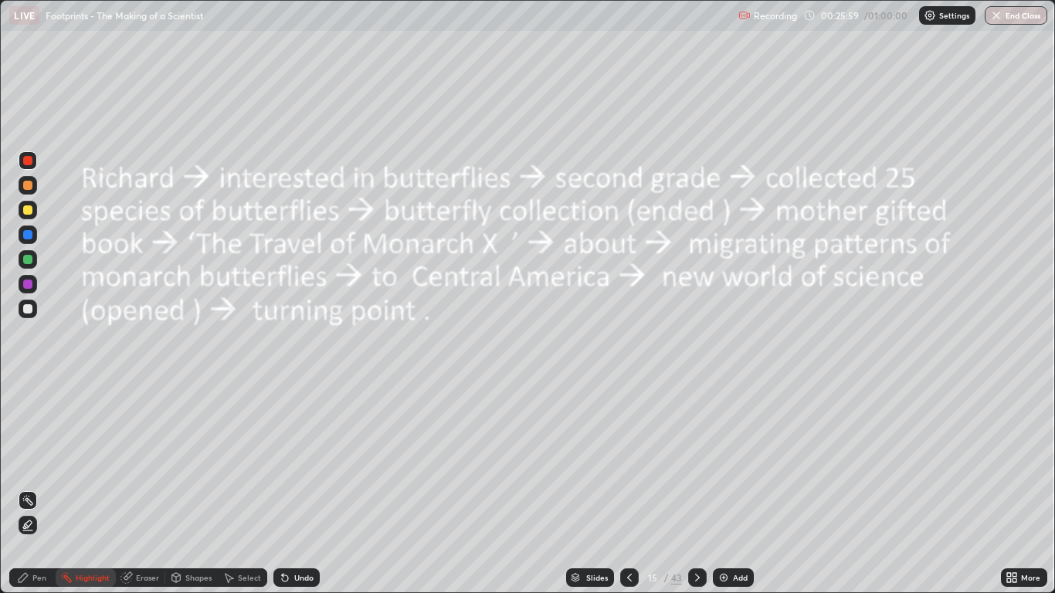
click at [696, 488] on icon at bounding box center [697, 577] width 12 height 12
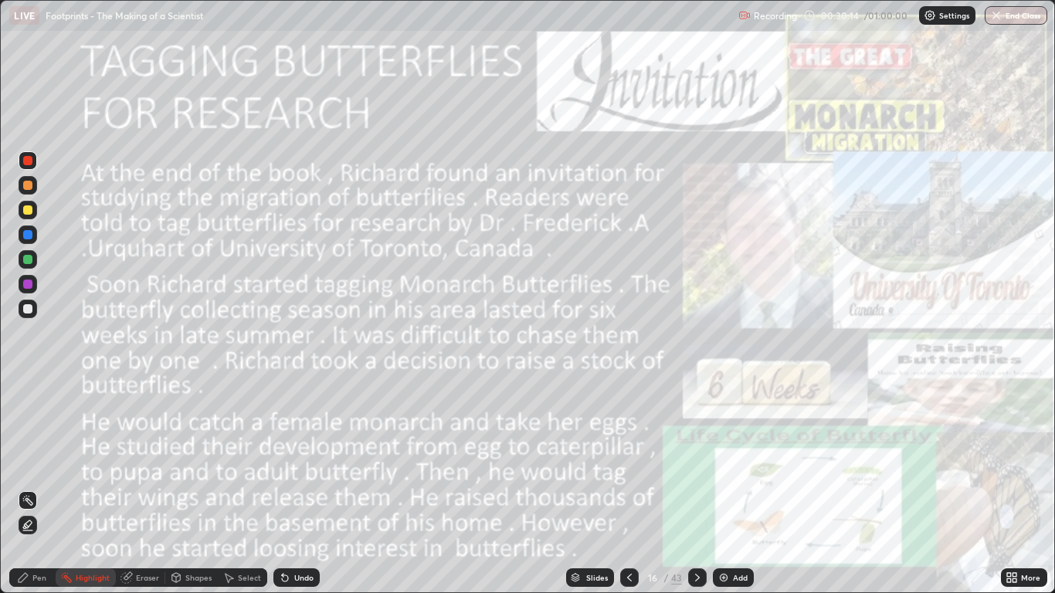
click at [698, 488] on icon at bounding box center [697, 577] width 12 height 12
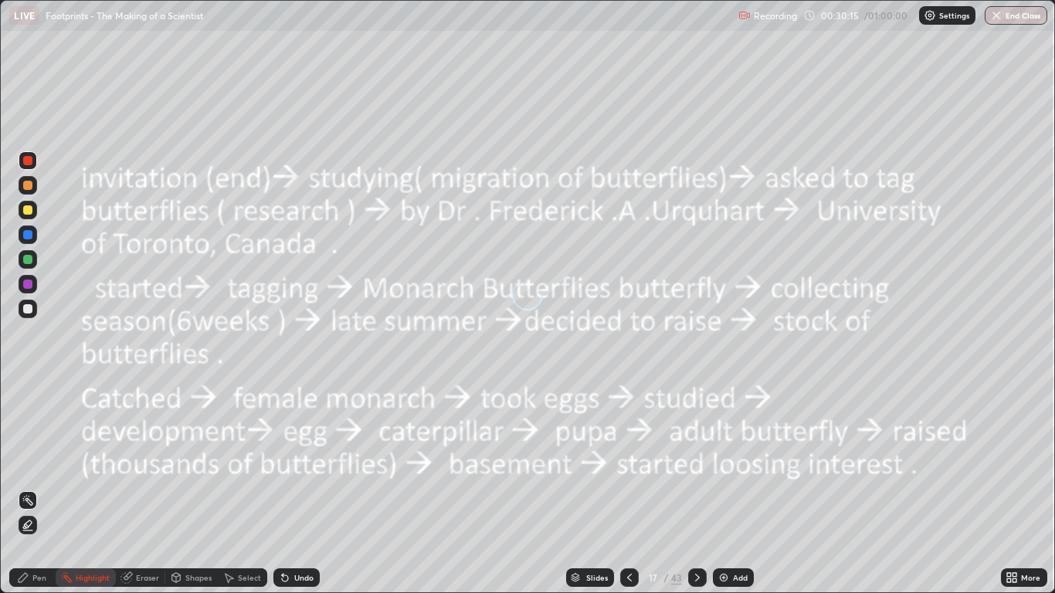
click at [702, 488] on icon at bounding box center [697, 577] width 12 height 12
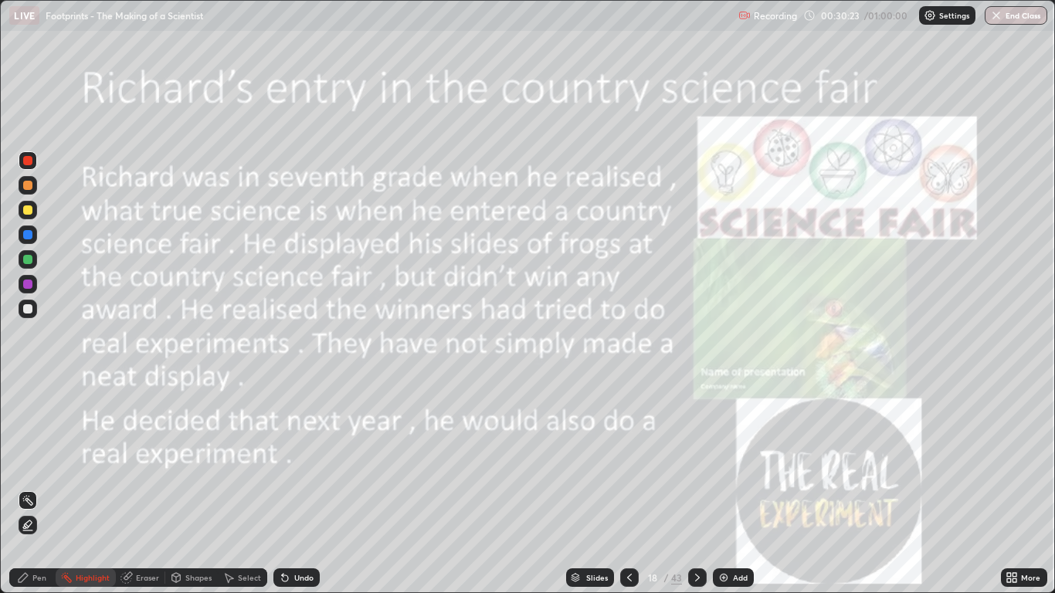
click at [629, 488] on icon at bounding box center [629, 577] width 12 height 12
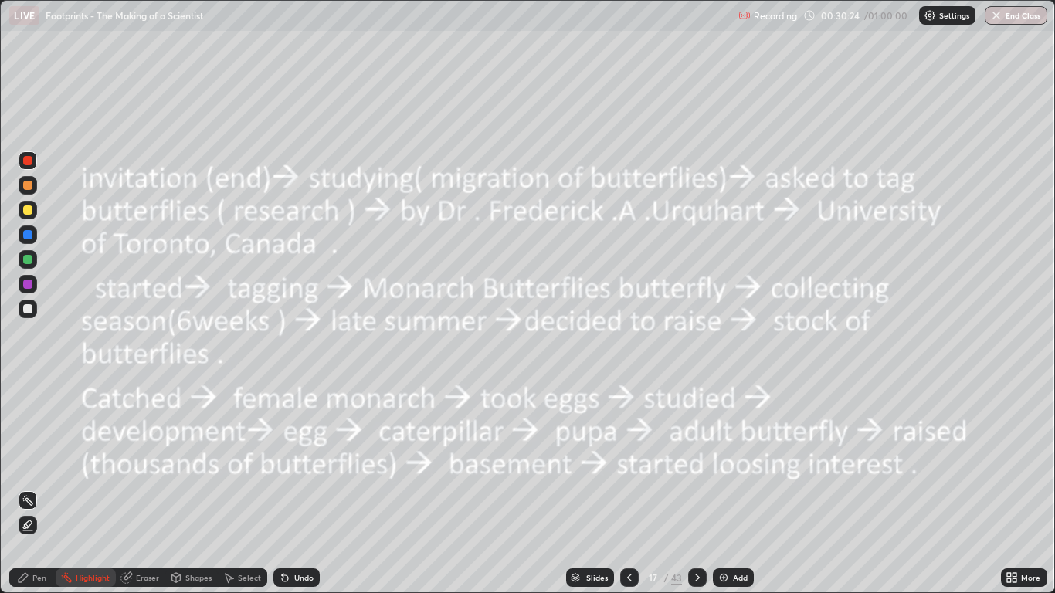
click at [697, 488] on icon at bounding box center [697, 577] width 12 height 12
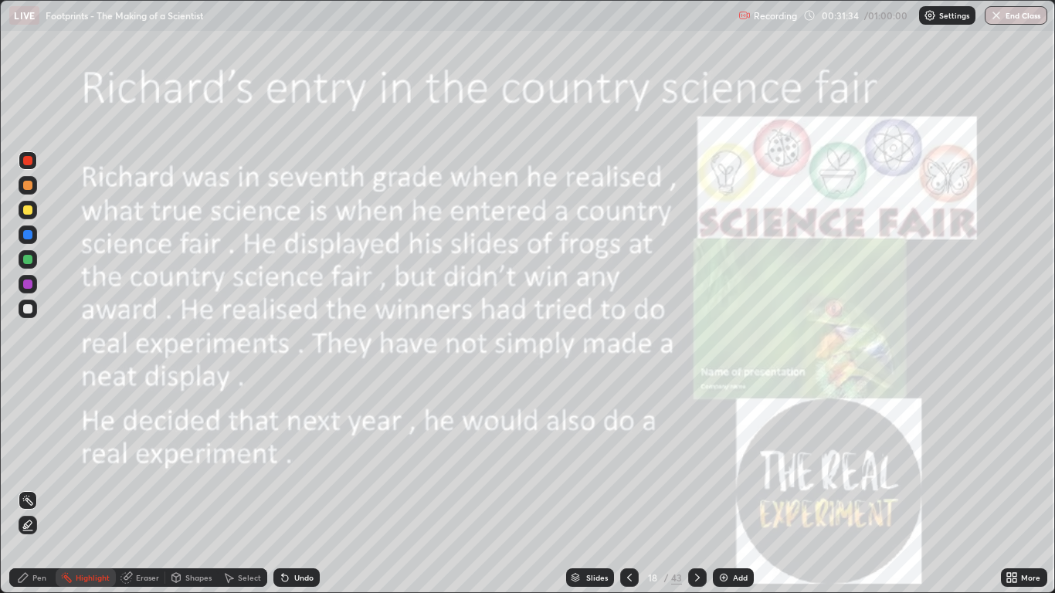
click at [703, 488] on div at bounding box center [697, 577] width 19 height 19
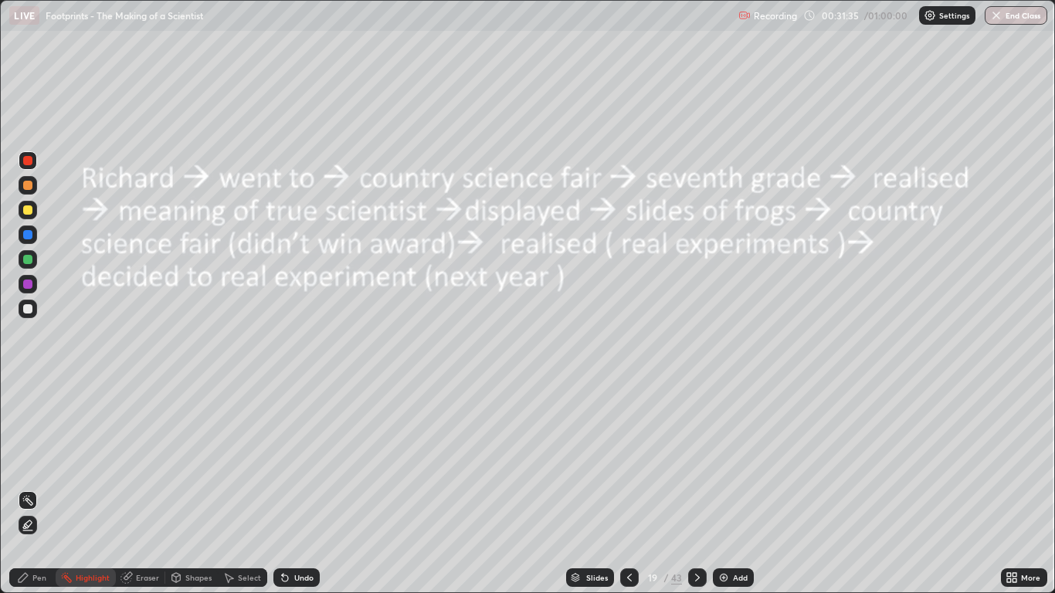
click at [697, 488] on icon at bounding box center [697, 577] width 12 height 12
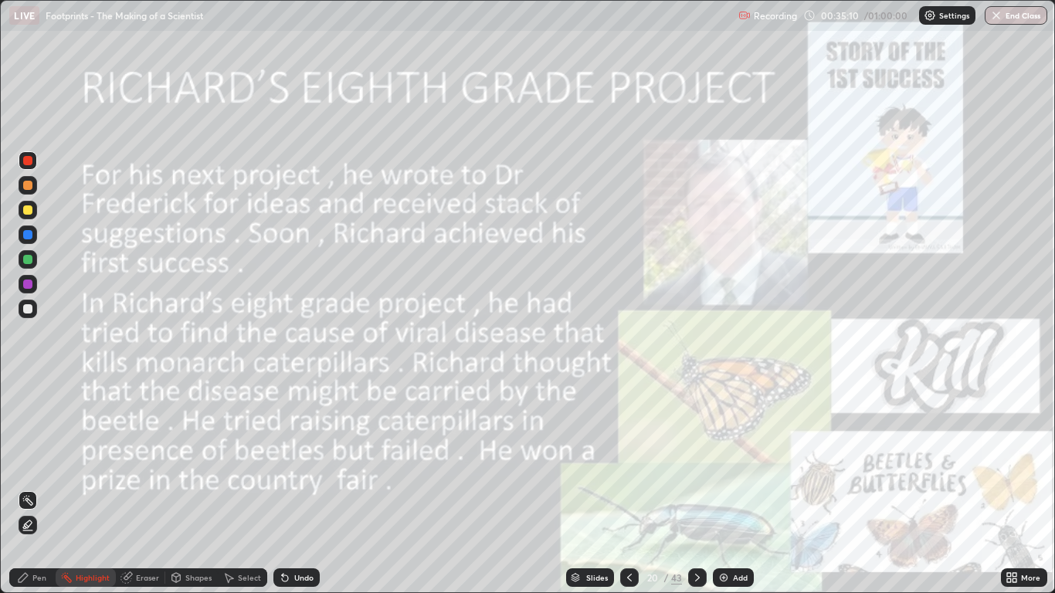
click at [702, 488] on icon at bounding box center [697, 577] width 12 height 12
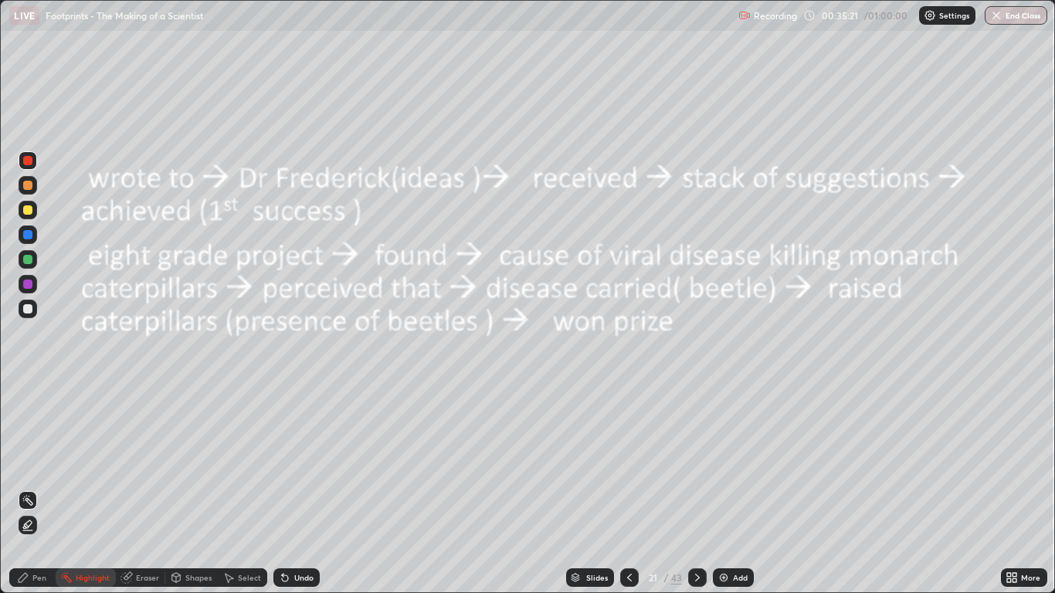
click at [629, 488] on icon at bounding box center [629, 577] width 12 height 12
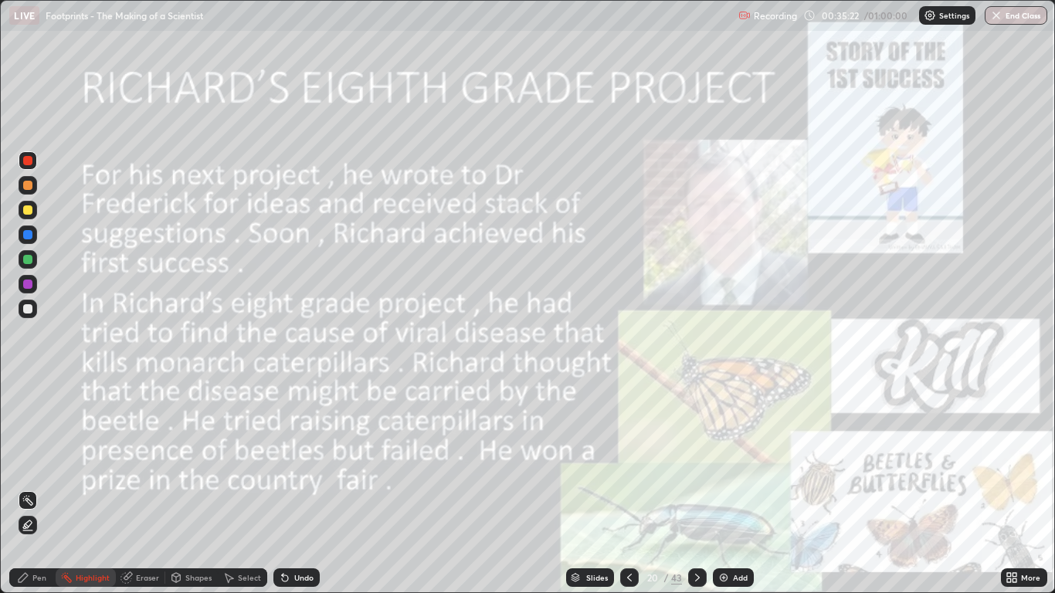
click at [631, 488] on icon at bounding box center [629, 577] width 12 height 12
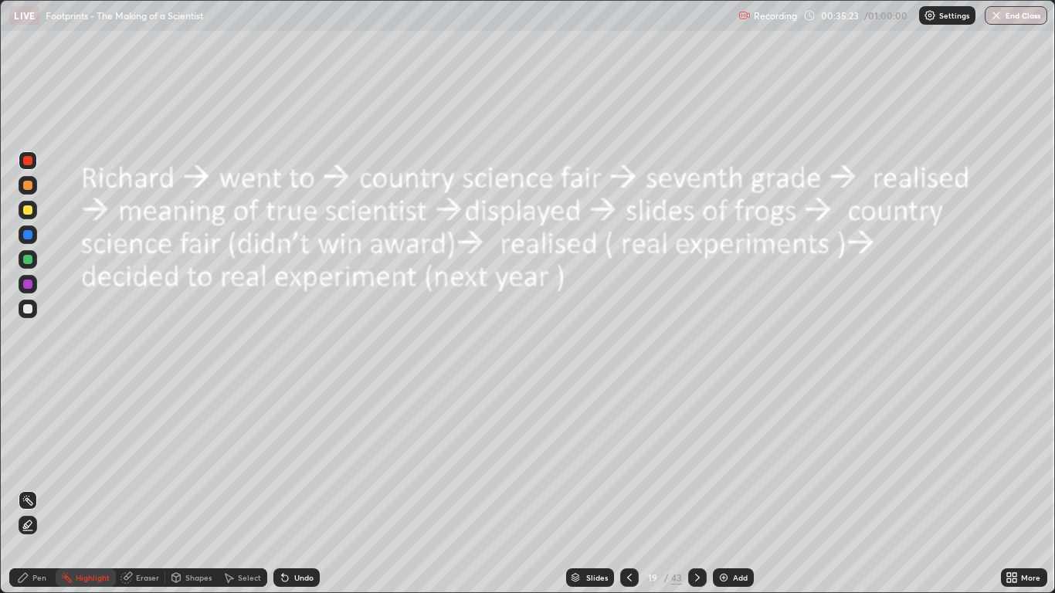
click at [704, 488] on div at bounding box center [697, 577] width 19 height 19
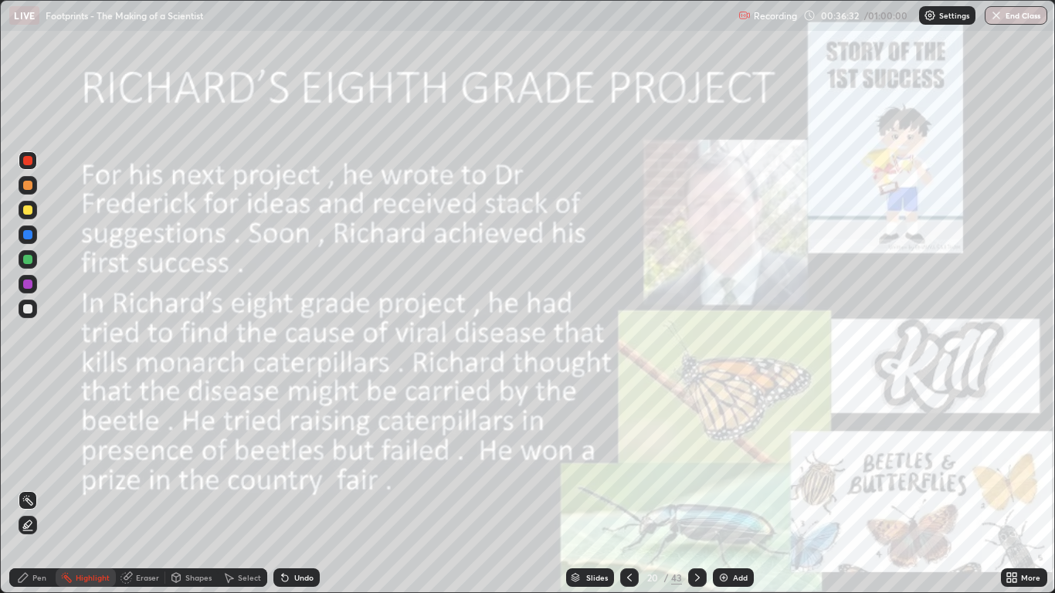
click at [698, 488] on icon at bounding box center [697, 577] width 12 height 12
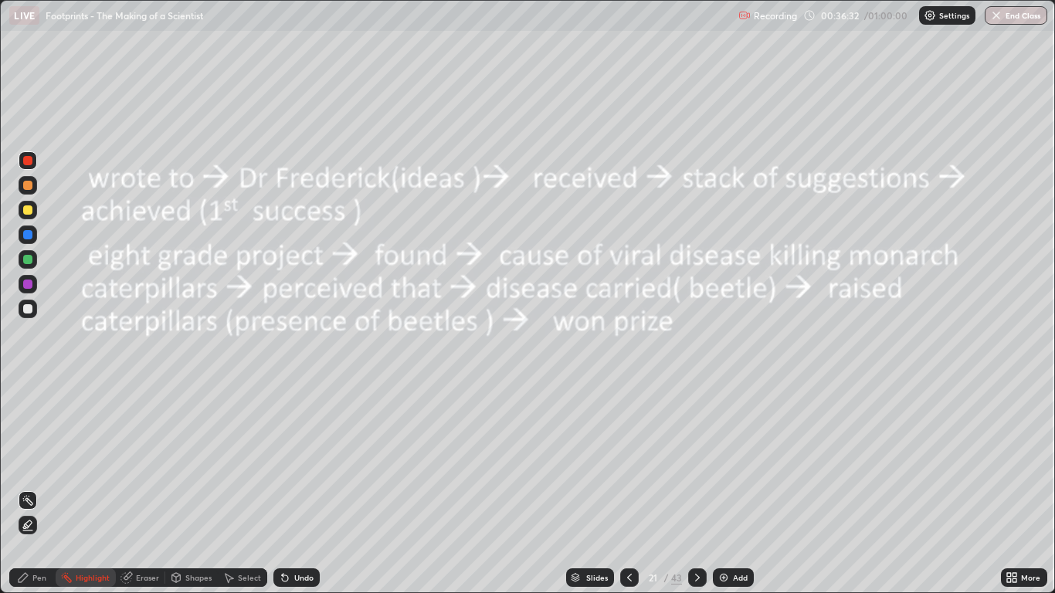
click at [696, 488] on icon at bounding box center [697, 577] width 12 height 12
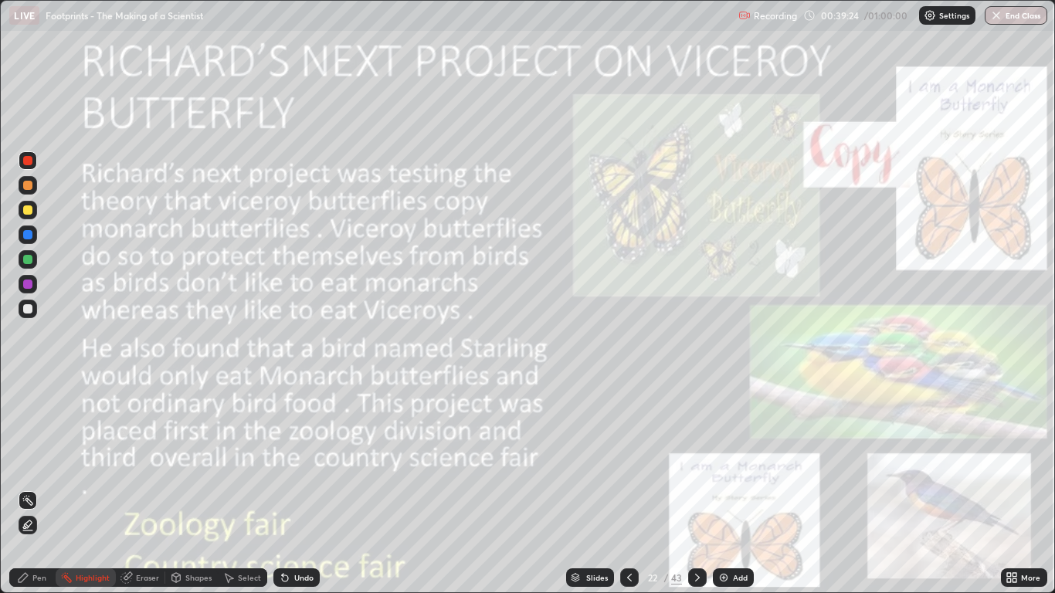
click at [696, 488] on icon at bounding box center [697, 577] width 12 height 12
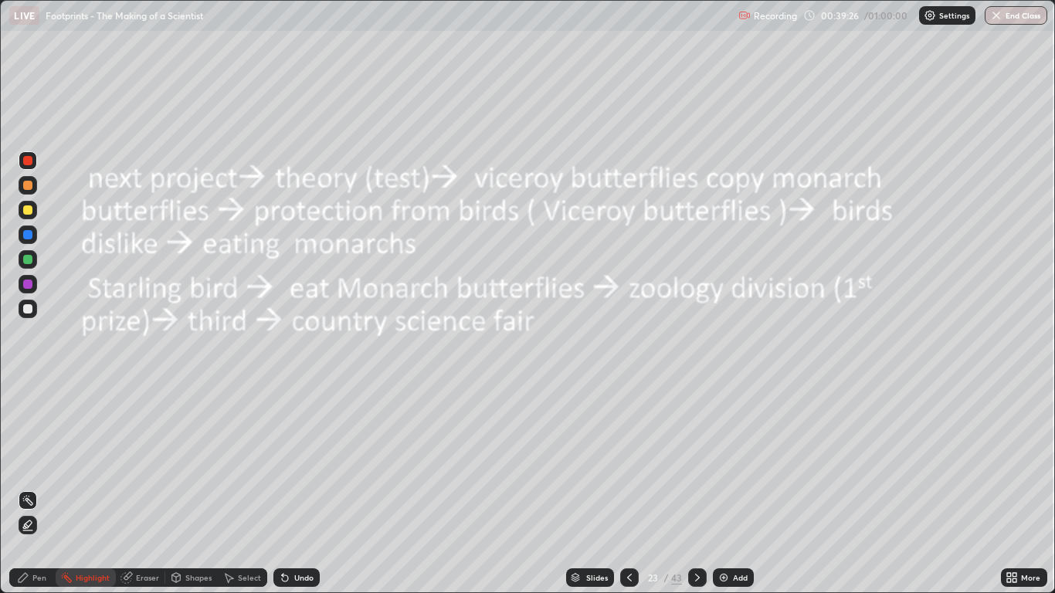
click at [695, 488] on div at bounding box center [697, 577] width 19 height 19
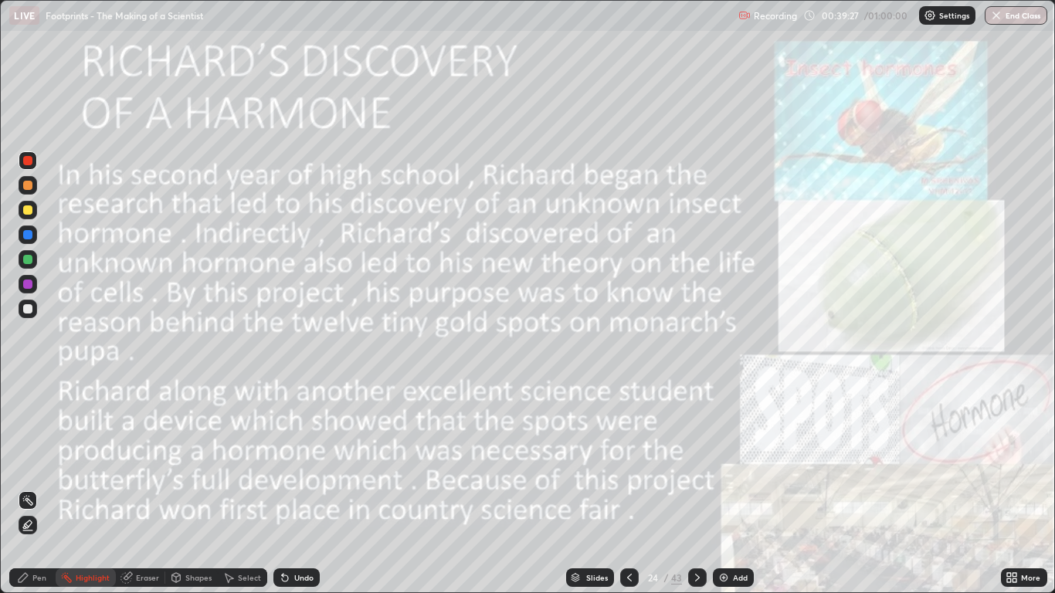
click at [594, 488] on div "Slides" at bounding box center [597, 578] width 22 height 8
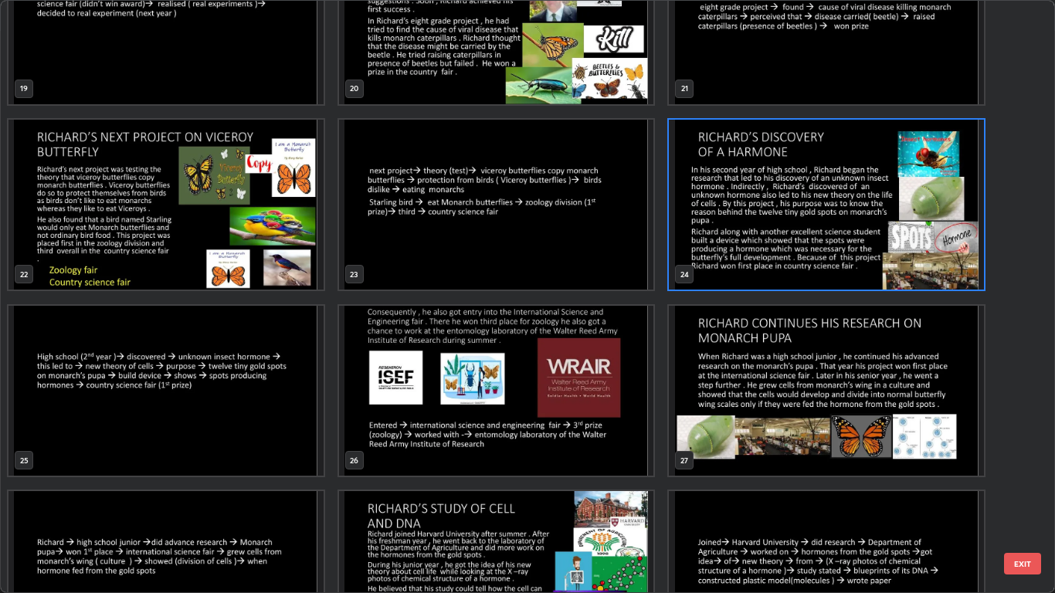
scroll to position [1188, 0]
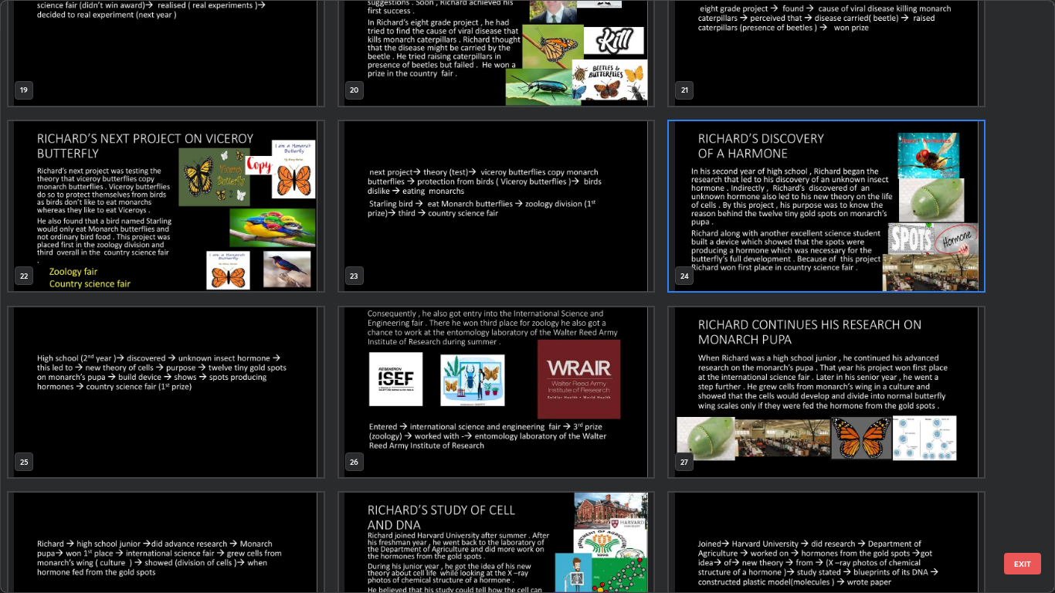
click at [834, 256] on img "grid" at bounding box center [827, 206] width 315 height 171
click at [839, 250] on img "grid" at bounding box center [827, 206] width 315 height 171
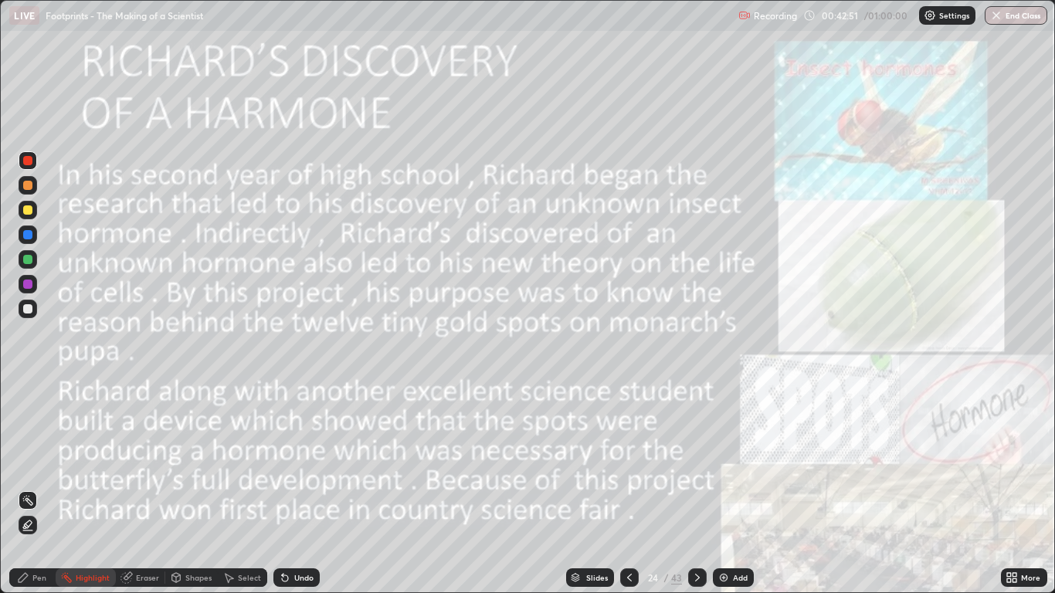
click at [696, 488] on icon at bounding box center [697, 577] width 12 height 12
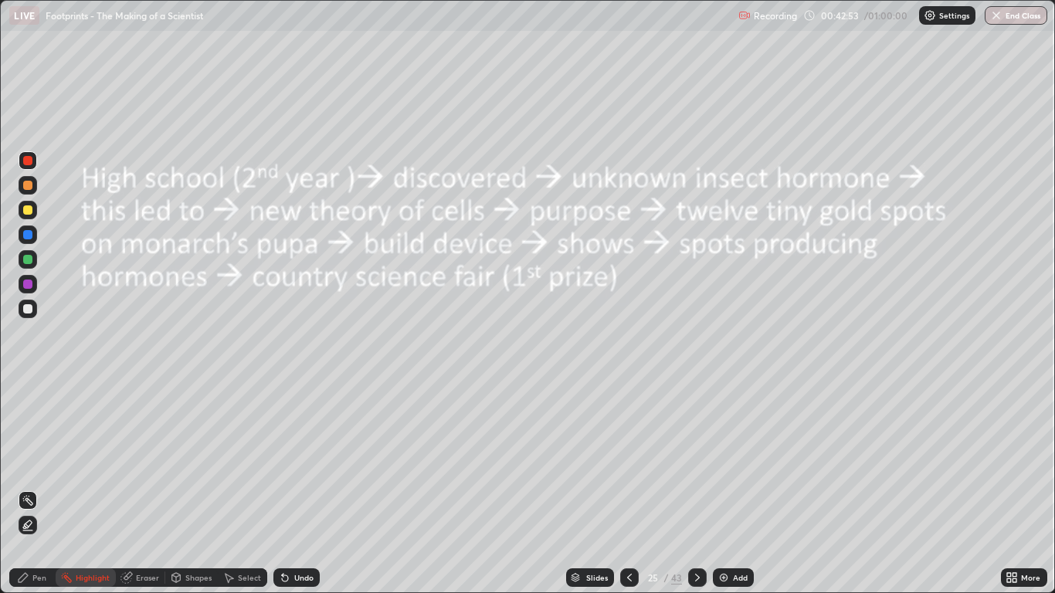
click at [696, 488] on icon at bounding box center [697, 577] width 12 height 12
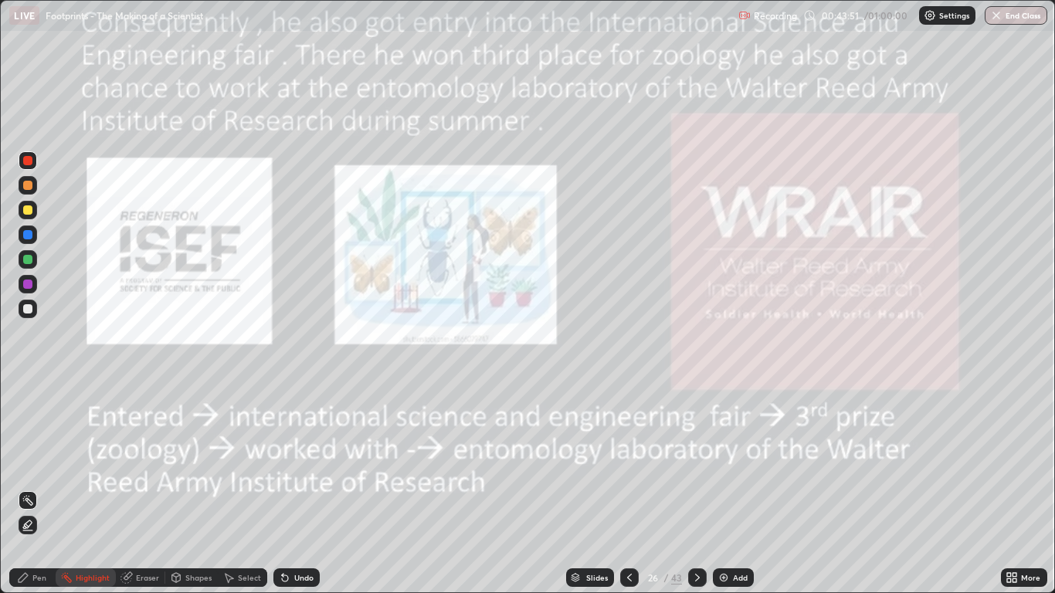
click at [696, 488] on icon at bounding box center [697, 577] width 12 height 12
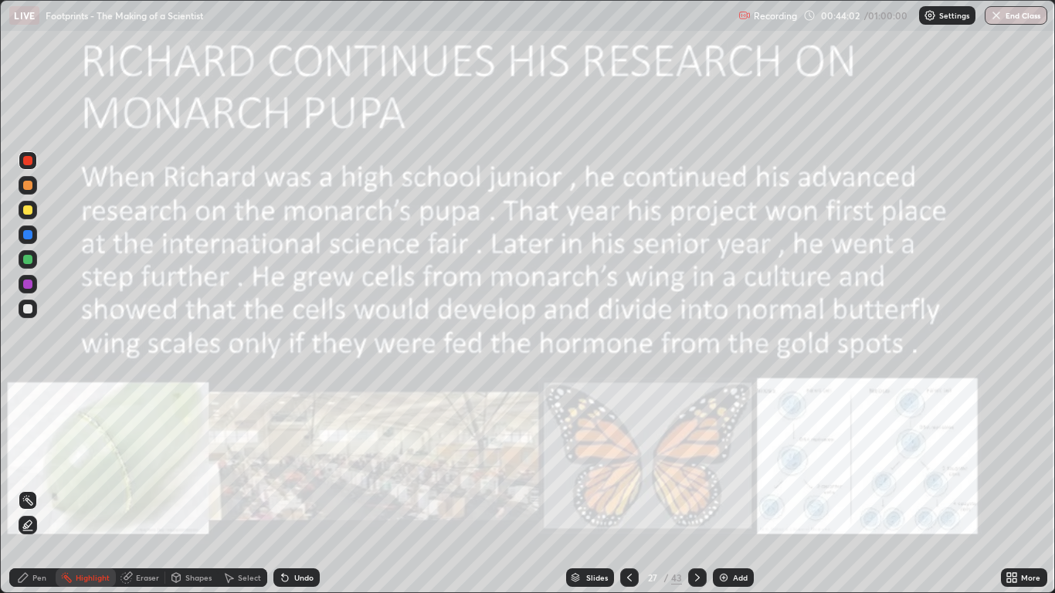
click at [629, 488] on icon at bounding box center [629, 577] width 12 height 12
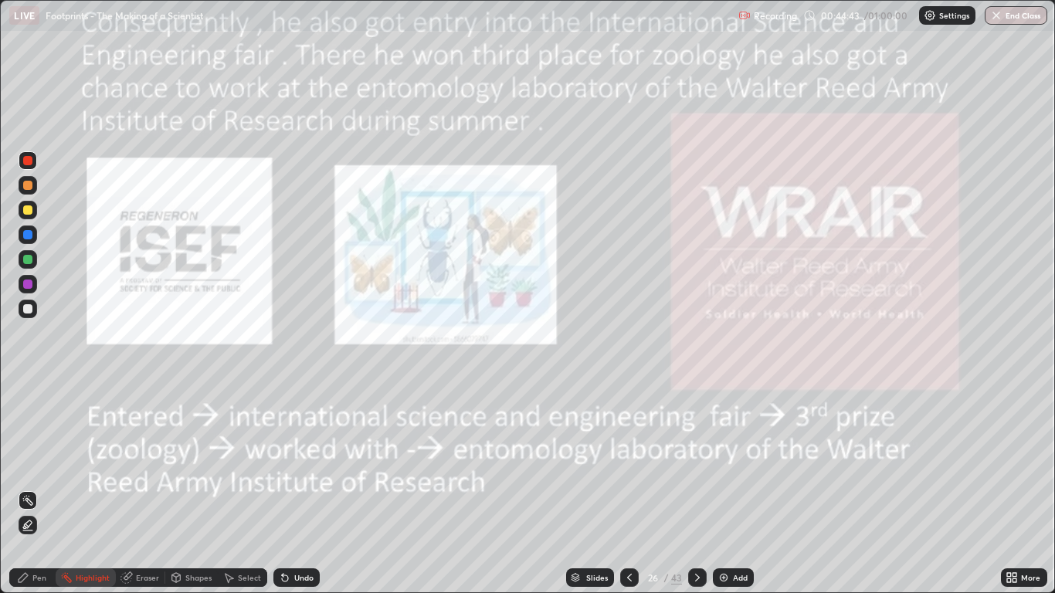
click at [696, 488] on icon at bounding box center [697, 577] width 12 height 12
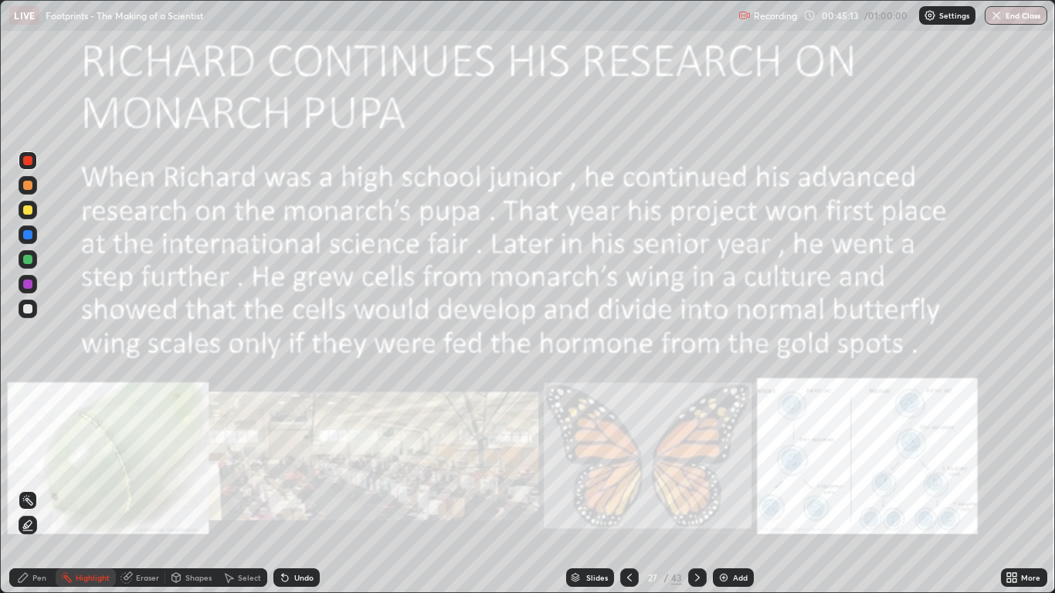
click at [0, 320] on div "Setting up your live class" at bounding box center [527, 296] width 1054 height 593
click at [697, 488] on icon at bounding box center [697, 577] width 12 height 12
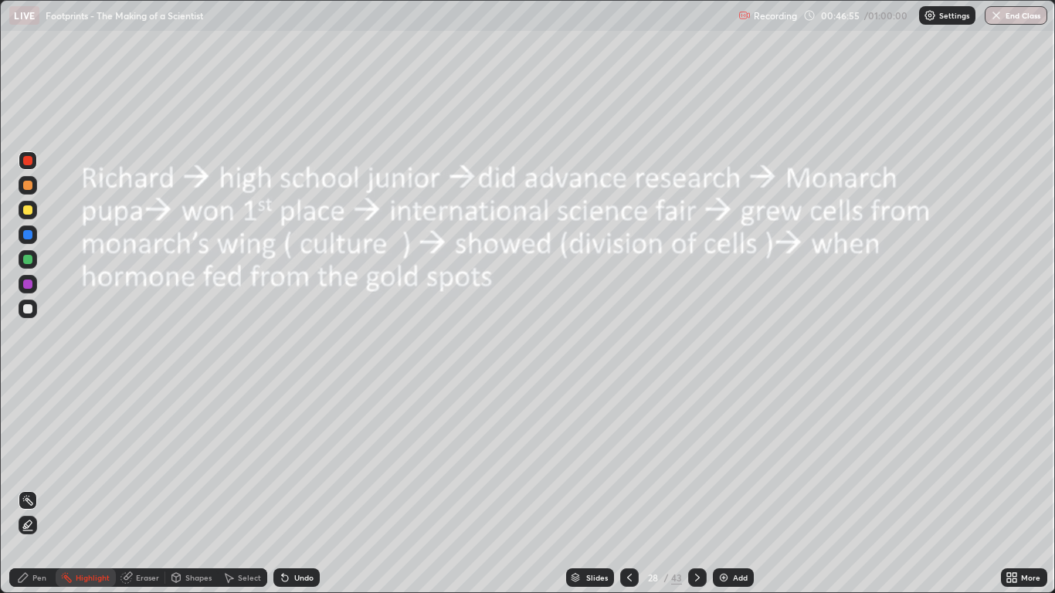
click at [696, 488] on icon at bounding box center [697, 577] width 12 height 12
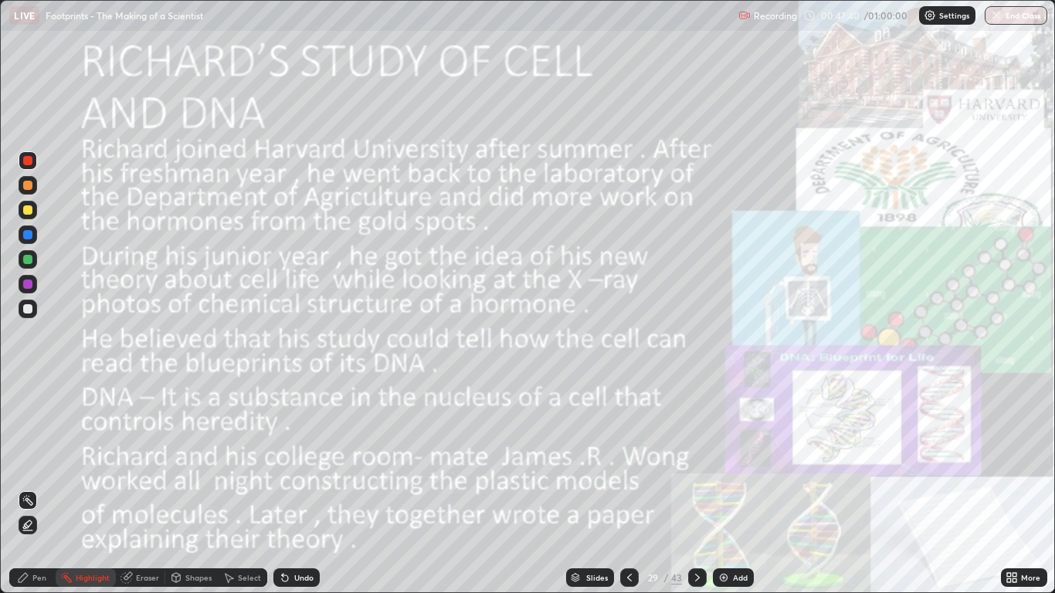
click at [625, 488] on icon at bounding box center [629, 577] width 12 height 12
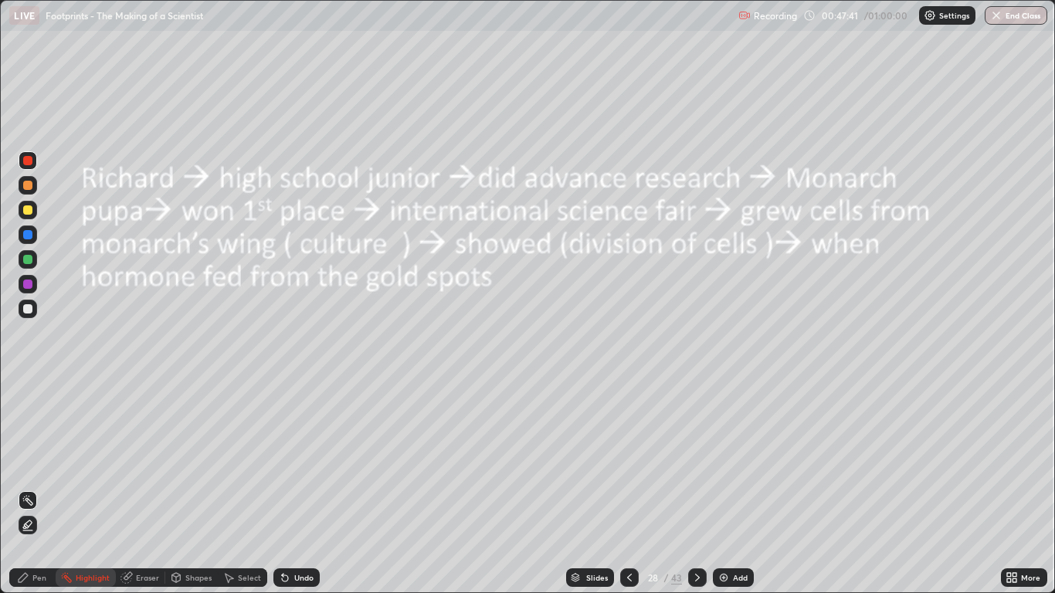
click at [629, 488] on icon at bounding box center [629, 577] width 12 height 12
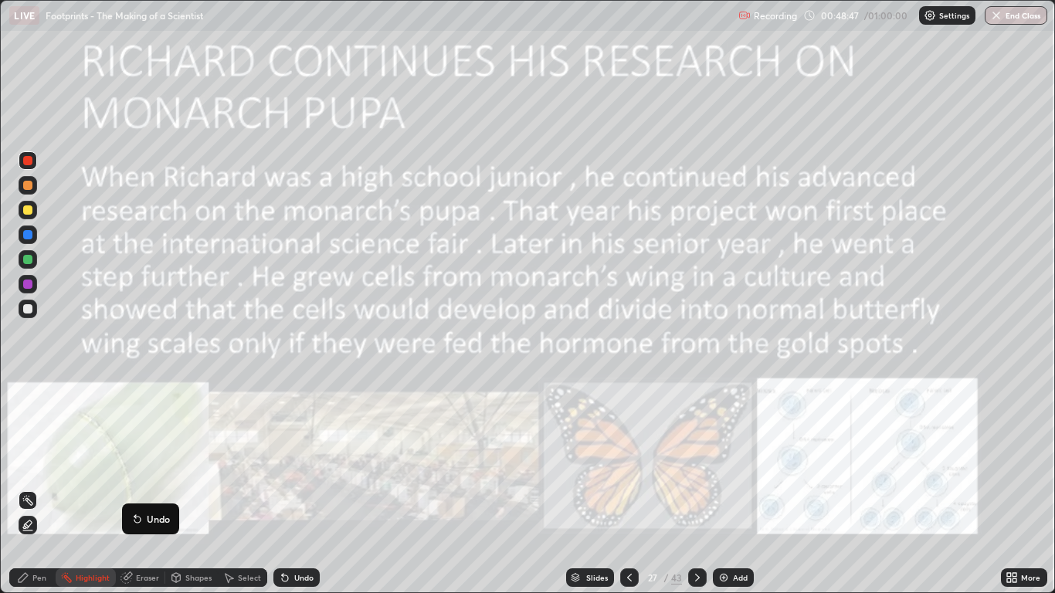
click at [695, 488] on icon at bounding box center [697, 577] width 12 height 12
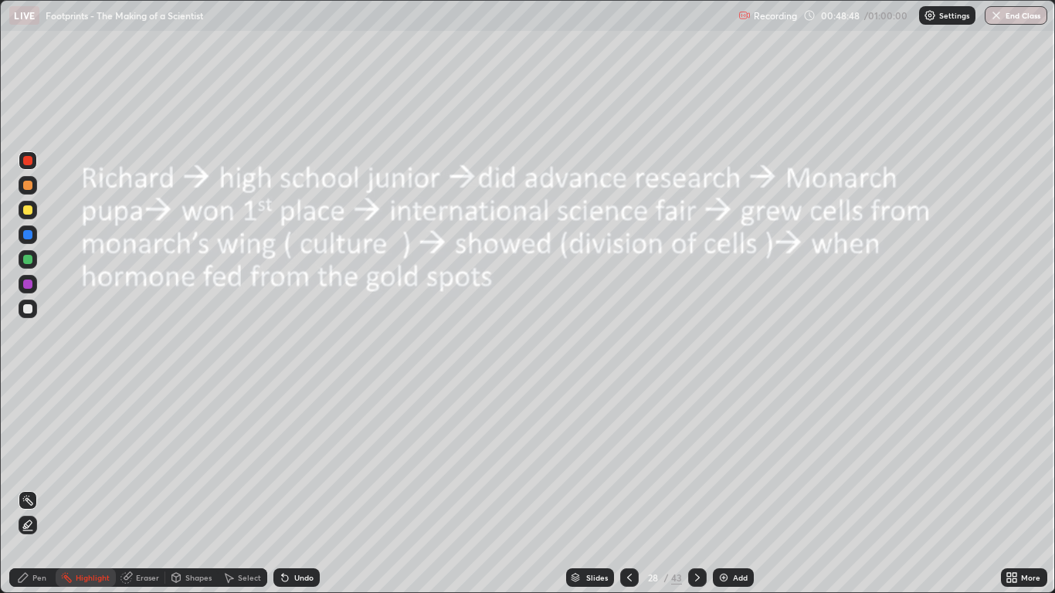
click at [702, 488] on icon at bounding box center [697, 577] width 12 height 12
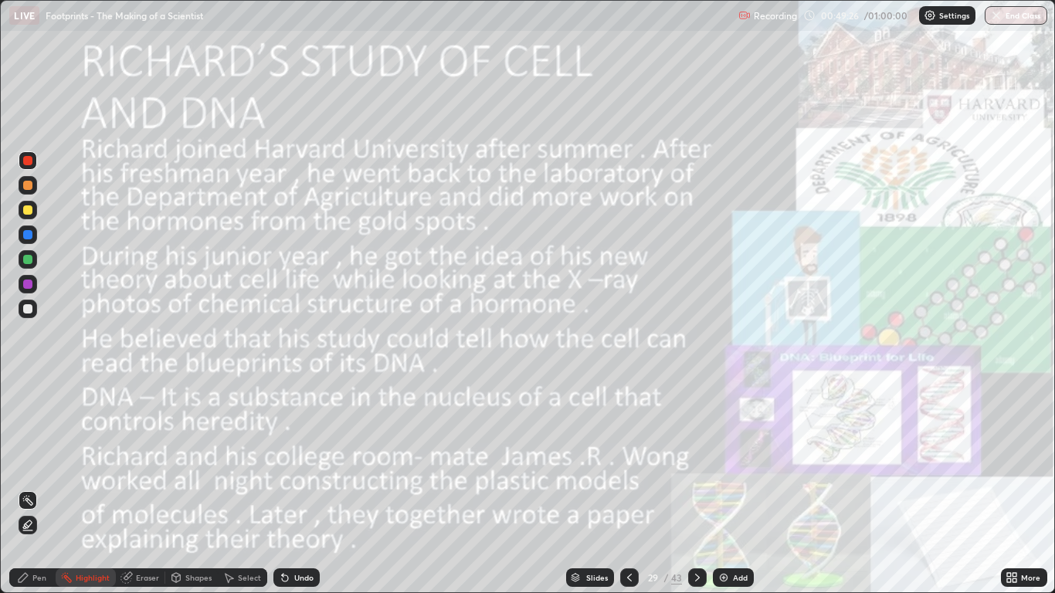
click at [629, 488] on icon at bounding box center [629, 577] width 12 height 12
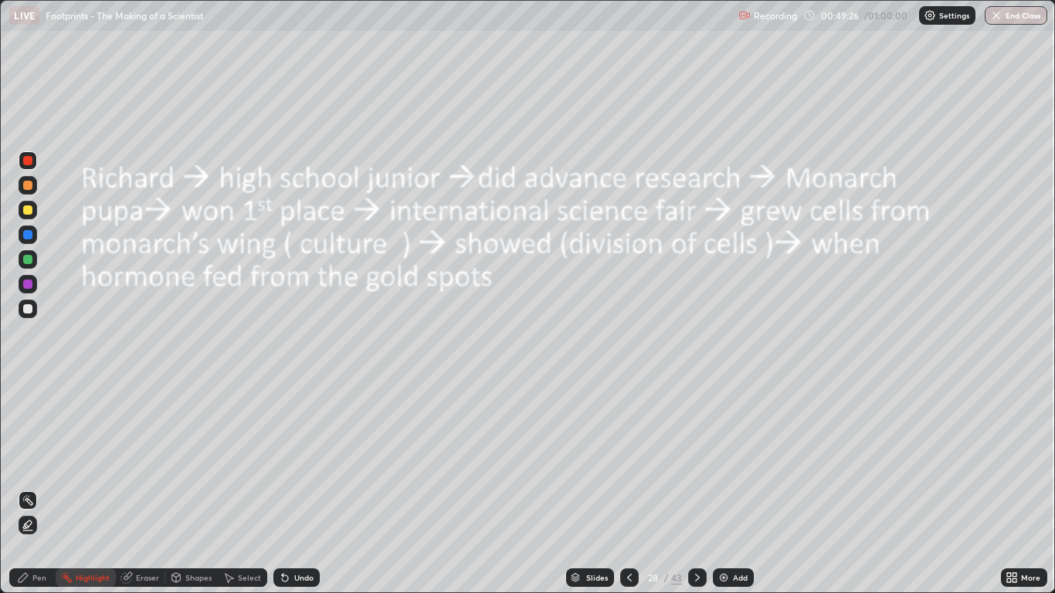
click at [625, 488] on icon at bounding box center [629, 577] width 12 height 12
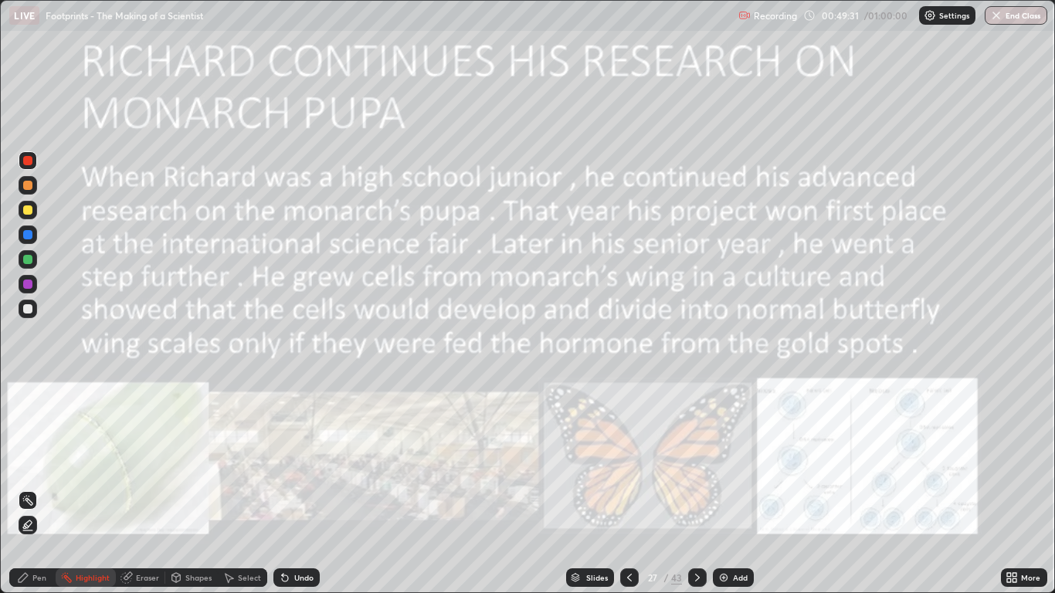
click at [696, 488] on icon at bounding box center [697, 577] width 12 height 12
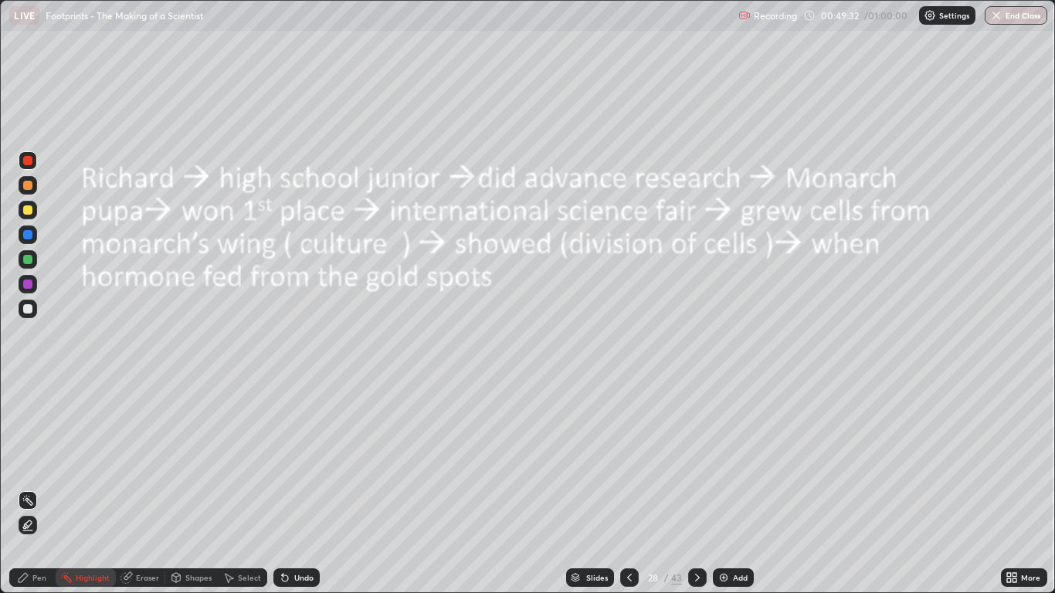
click at [697, 488] on icon at bounding box center [697, 577] width 12 height 12
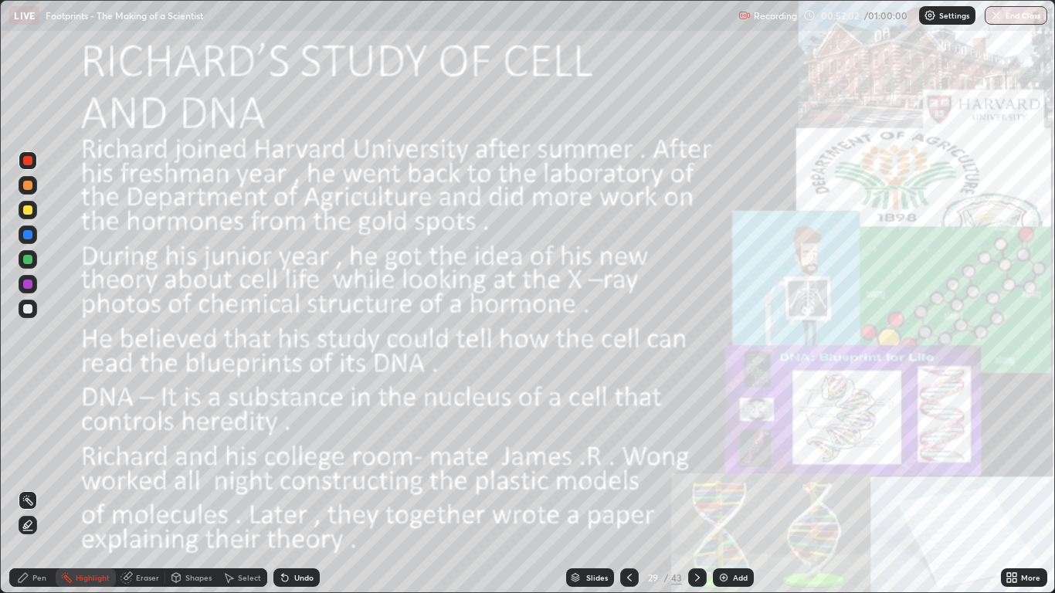
click at [44, 488] on div "Pen" at bounding box center [39, 578] width 14 height 8
click at [28, 284] on div at bounding box center [27, 284] width 9 height 9
click at [595, 488] on div "Slides" at bounding box center [597, 578] width 22 height 8
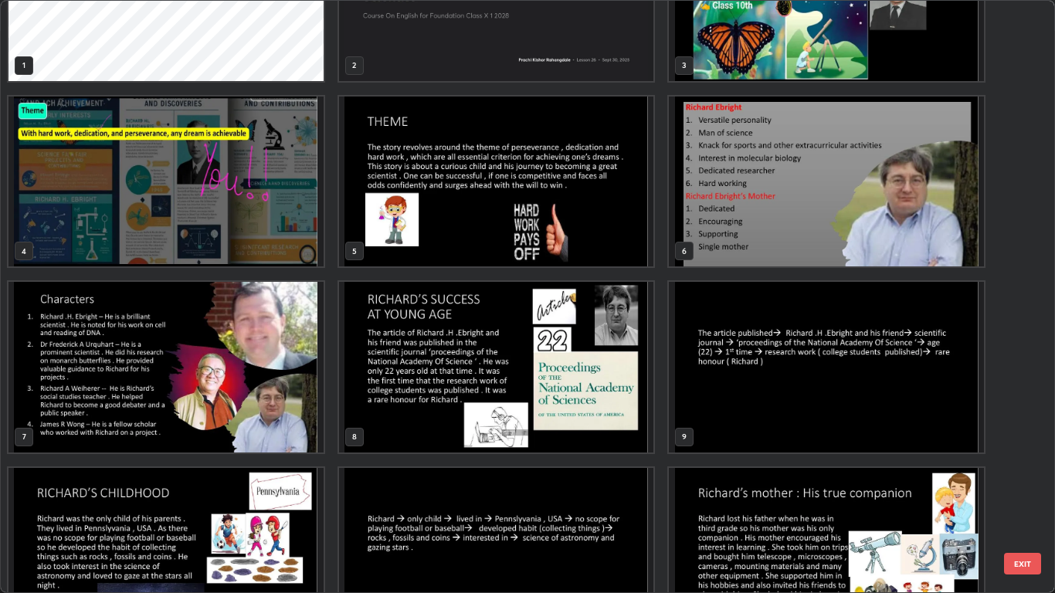
scroll to position [97, 0]
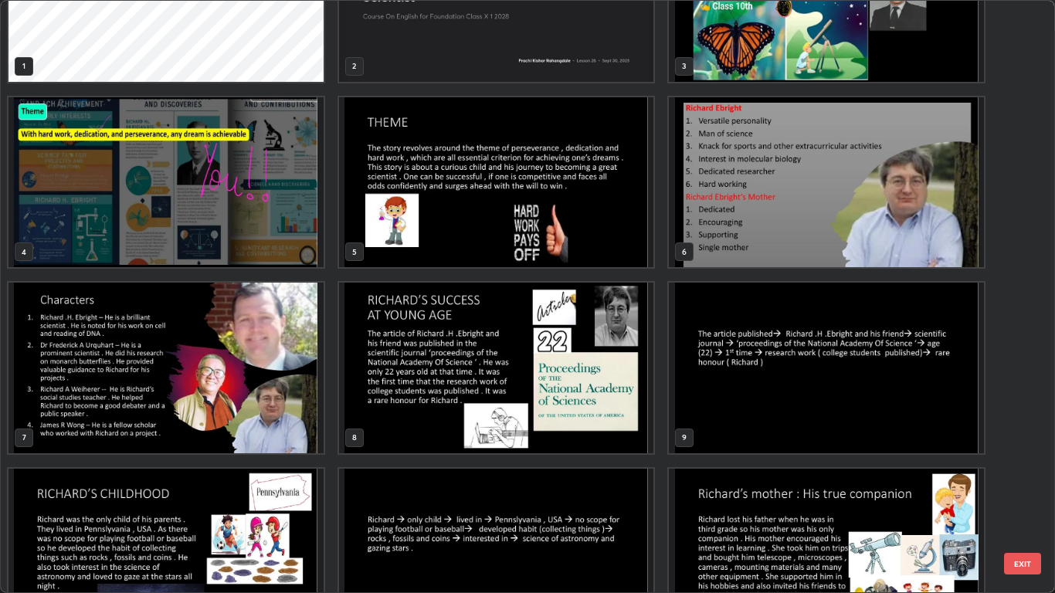
click at [626, 398] on img "grid" at bounding box center [496, 368] width 315 height 171
click at [624, 401] on img "grid" at bounding box center [496, 368] width 315 height 171
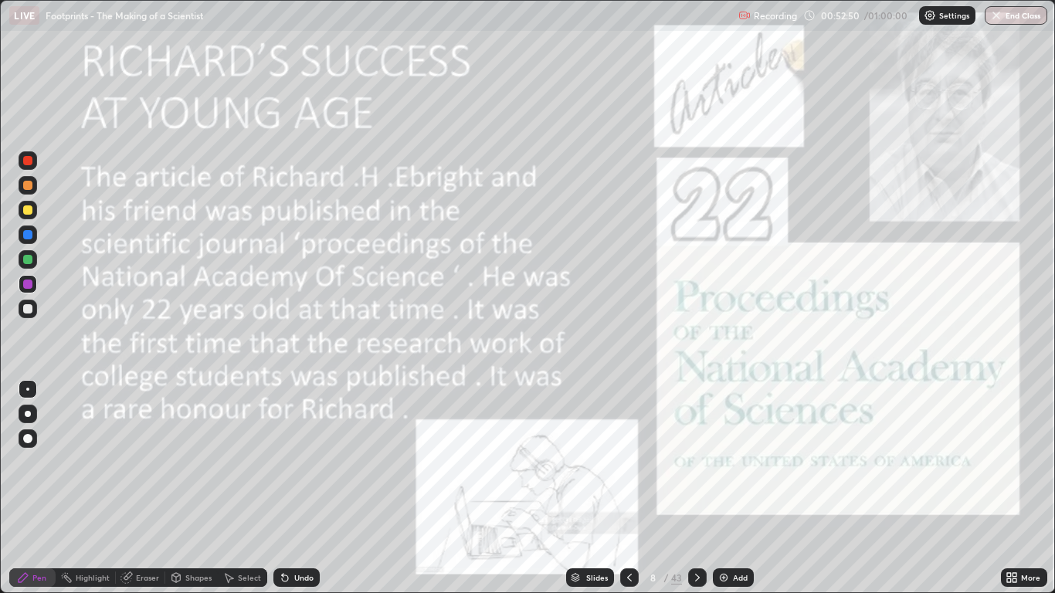
click at [598, 488] on div "Slides" at bounding box center [597, 578] width 22 height 8
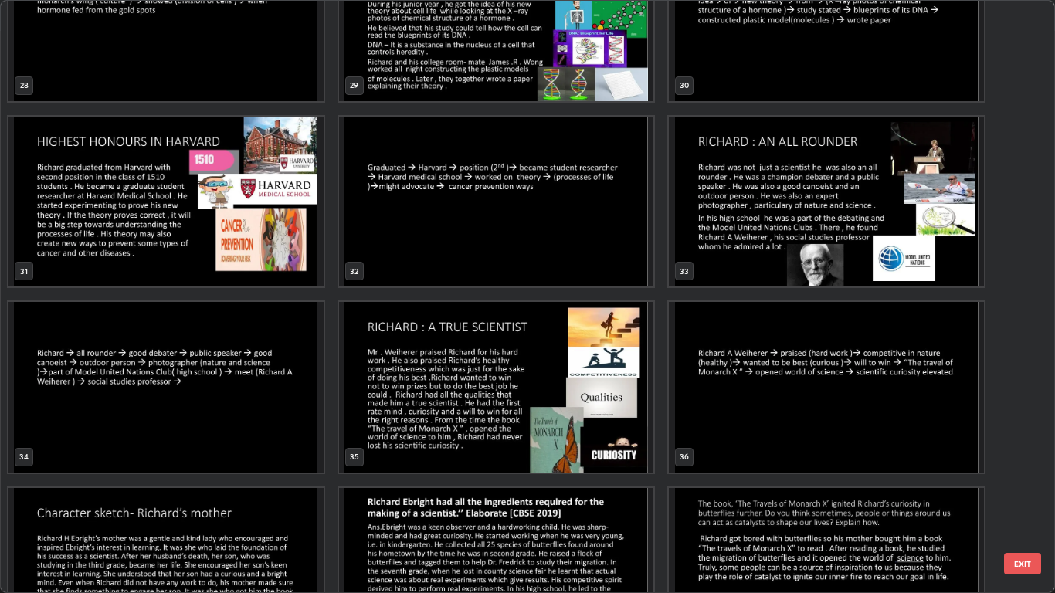
scroll to position [1752, 0]
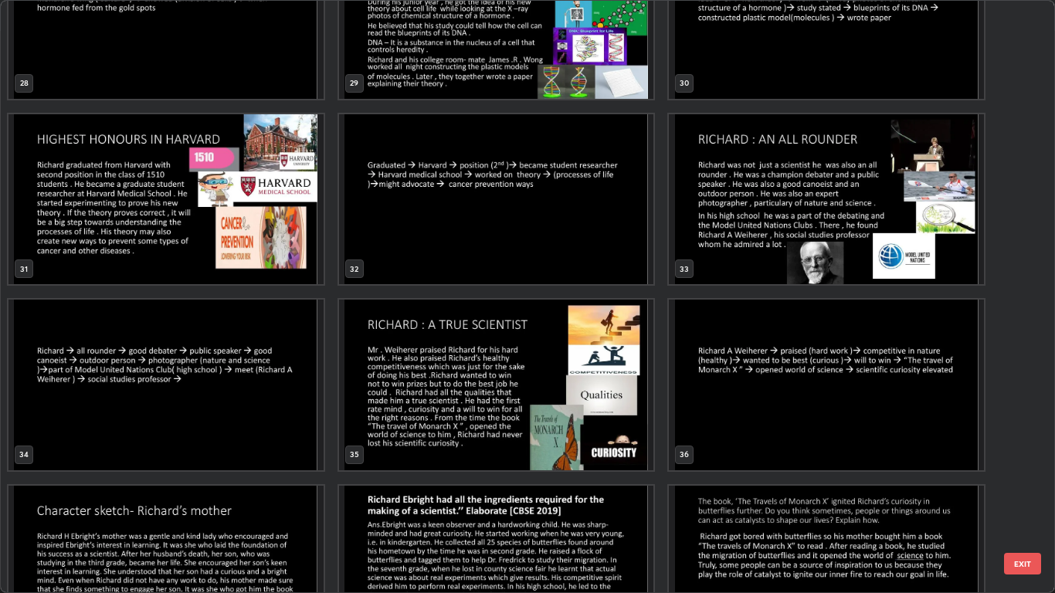
click at [205, 252] on img "grid" at bounding box center [165, 199] width 315 height 171
click at [204, 245] on img "grid" at bounding box center [165, 199] width 315 height 171
